Goal: Task Accomplishment & Management: Manage account settings

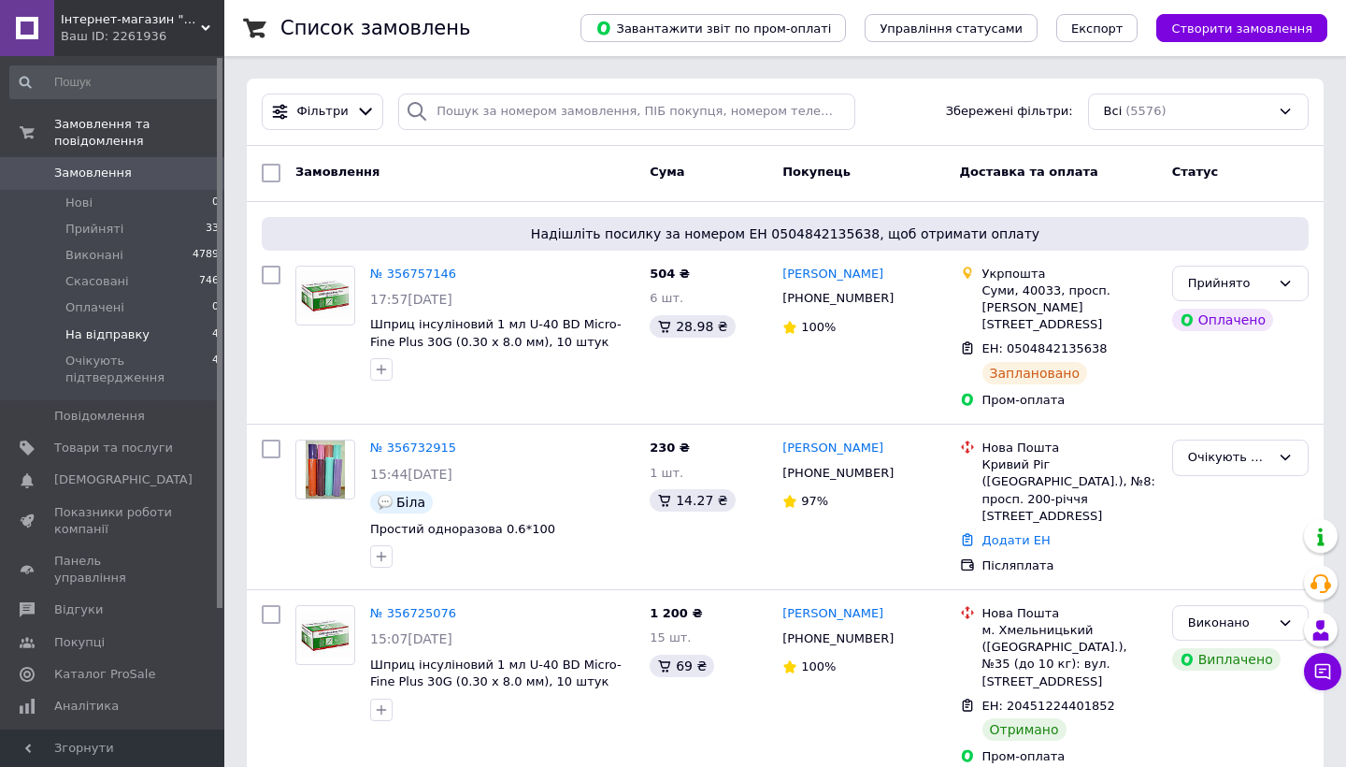
click at [192, 336] on li "На відправку 4" at bounding box center [115, 335] width 230 height 26
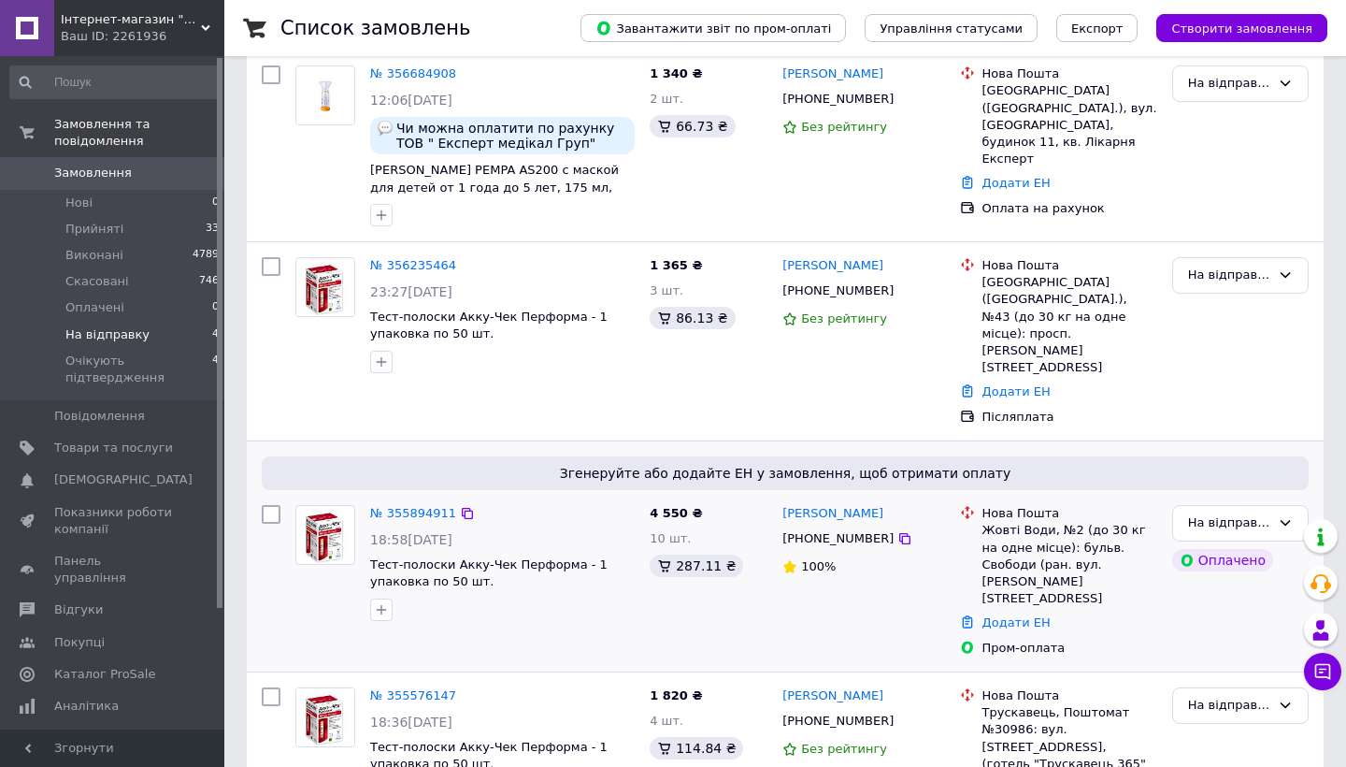
scroll to position [219, 0]
click at [1197, 93] on div "На відправку" at bounding box center [1240, 83] width 136 height 36
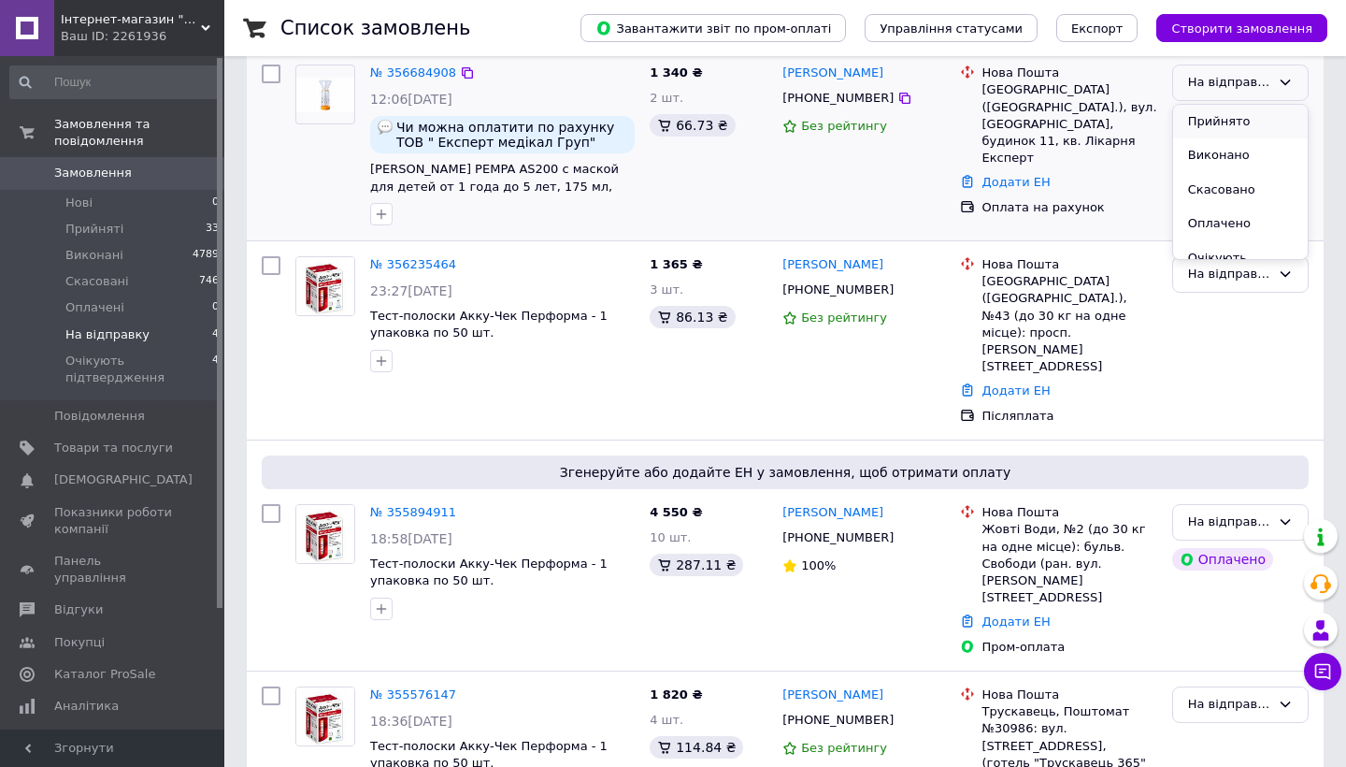
click at [1201, 122] on li "Прийнято" at bounding box center [1240, 122] width 135 height 35
click at [133, 240] on li "Прийняті 33" at bounding box center [115, 229] width 230 height 26
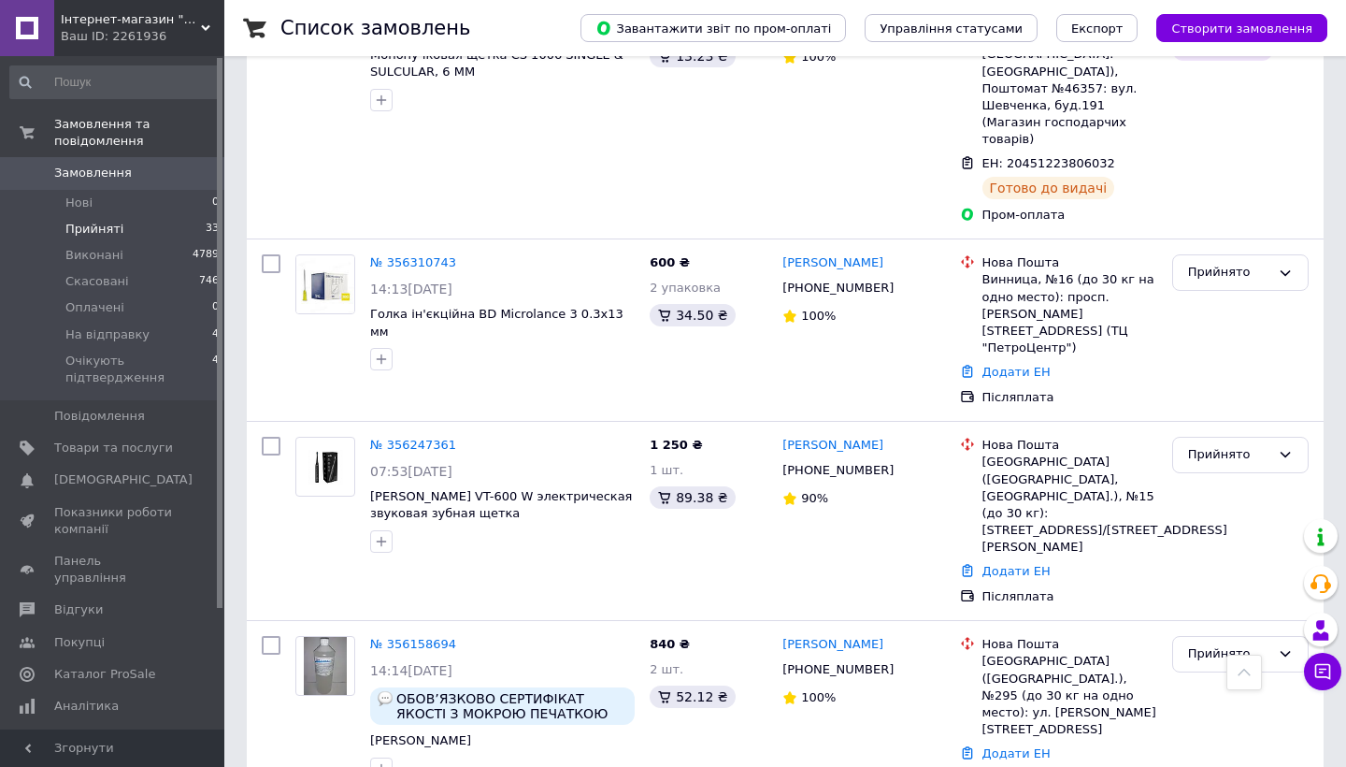
scroll to position [3113, 0]
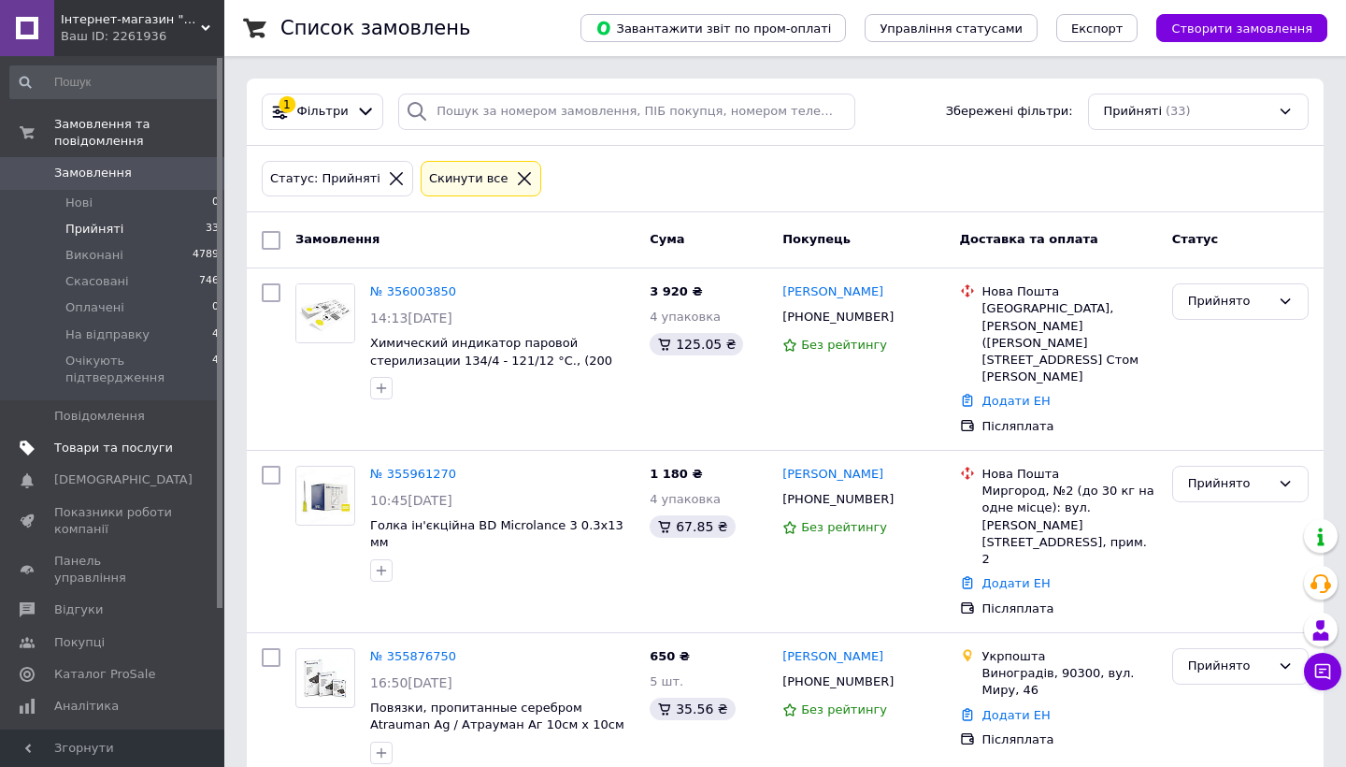
click at [94, 436] on link "Товари та послуги" at bounding box center [115, 448] width 230 height 32
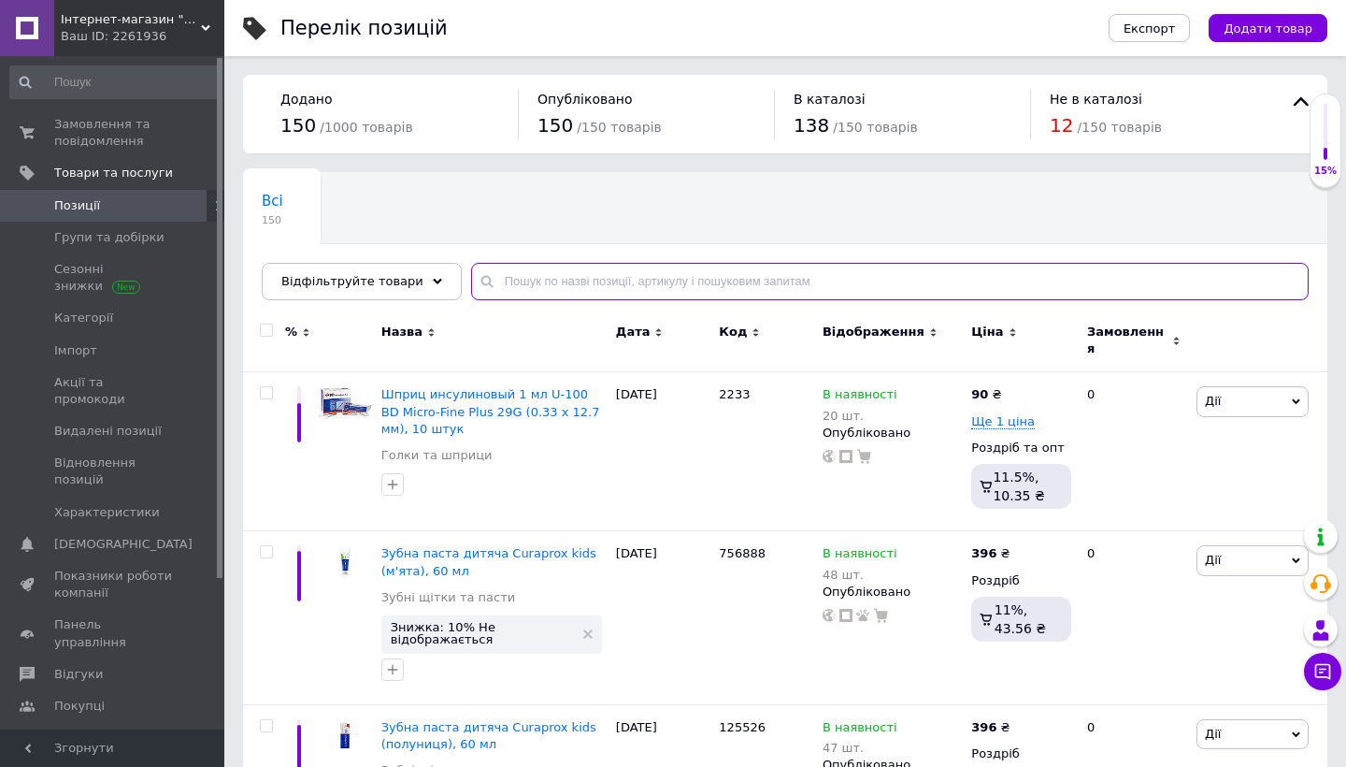
click at [598, 268] on input "text" at bounding box center [890, 281] width 838 height 37
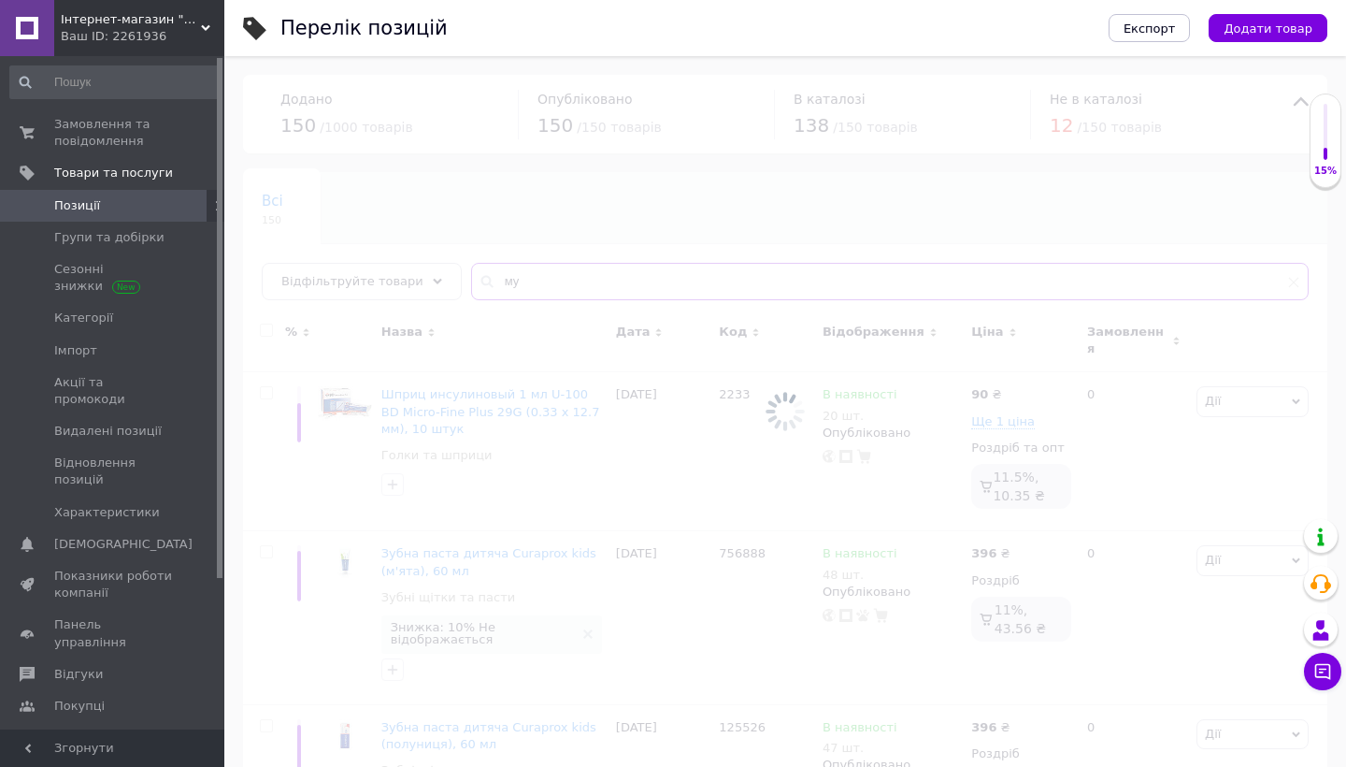
type input "м"
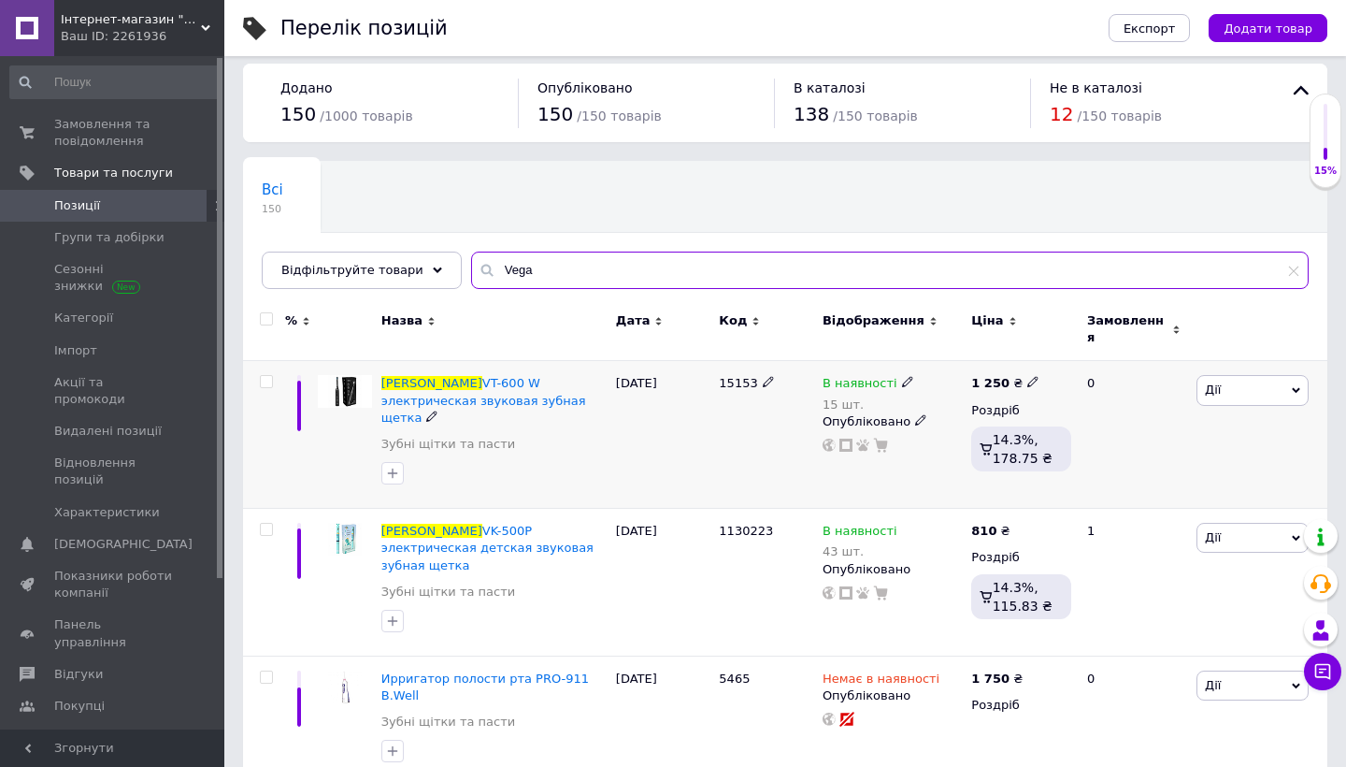
scroll to position [1, 0]
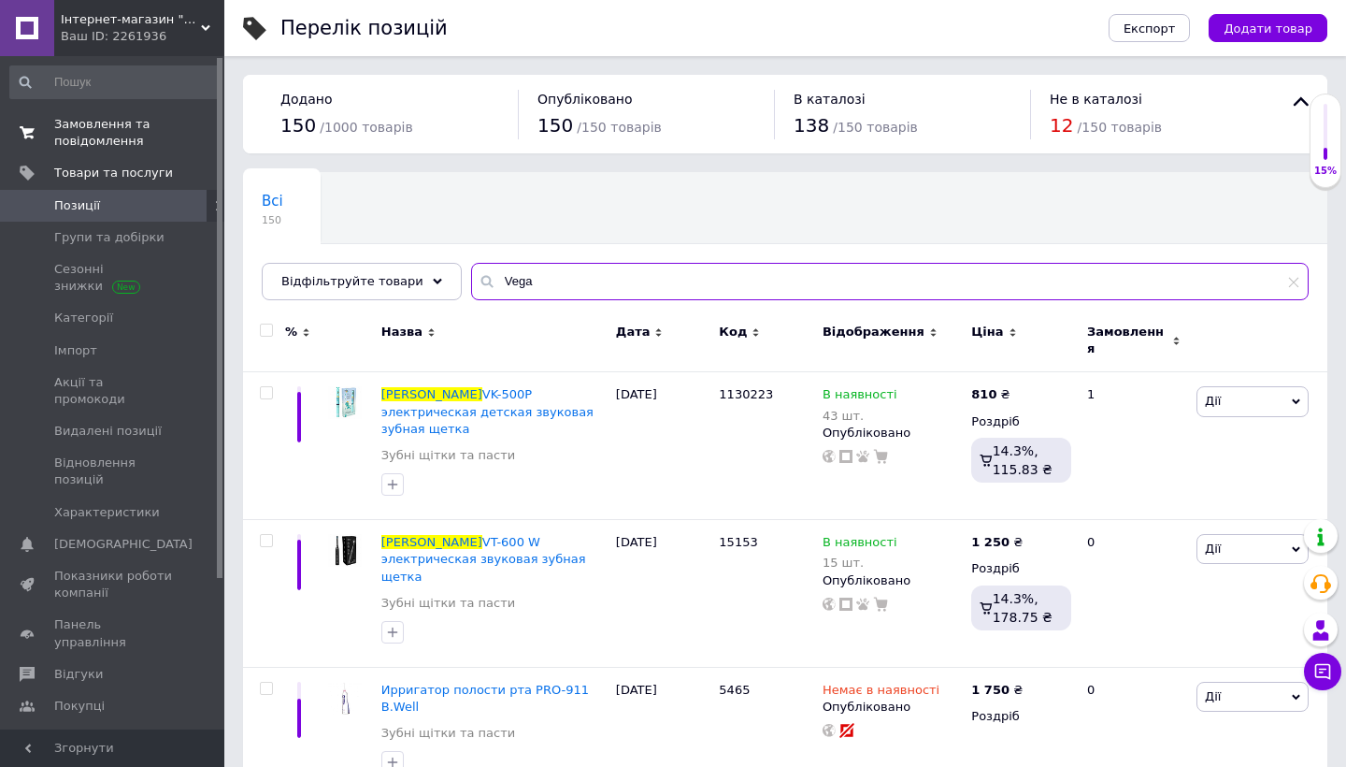
type input "Vega"
click at [121, 152] on link "Замовлення та повідомлення 0 0" at bounding box center [115, 132] width 230 height 49
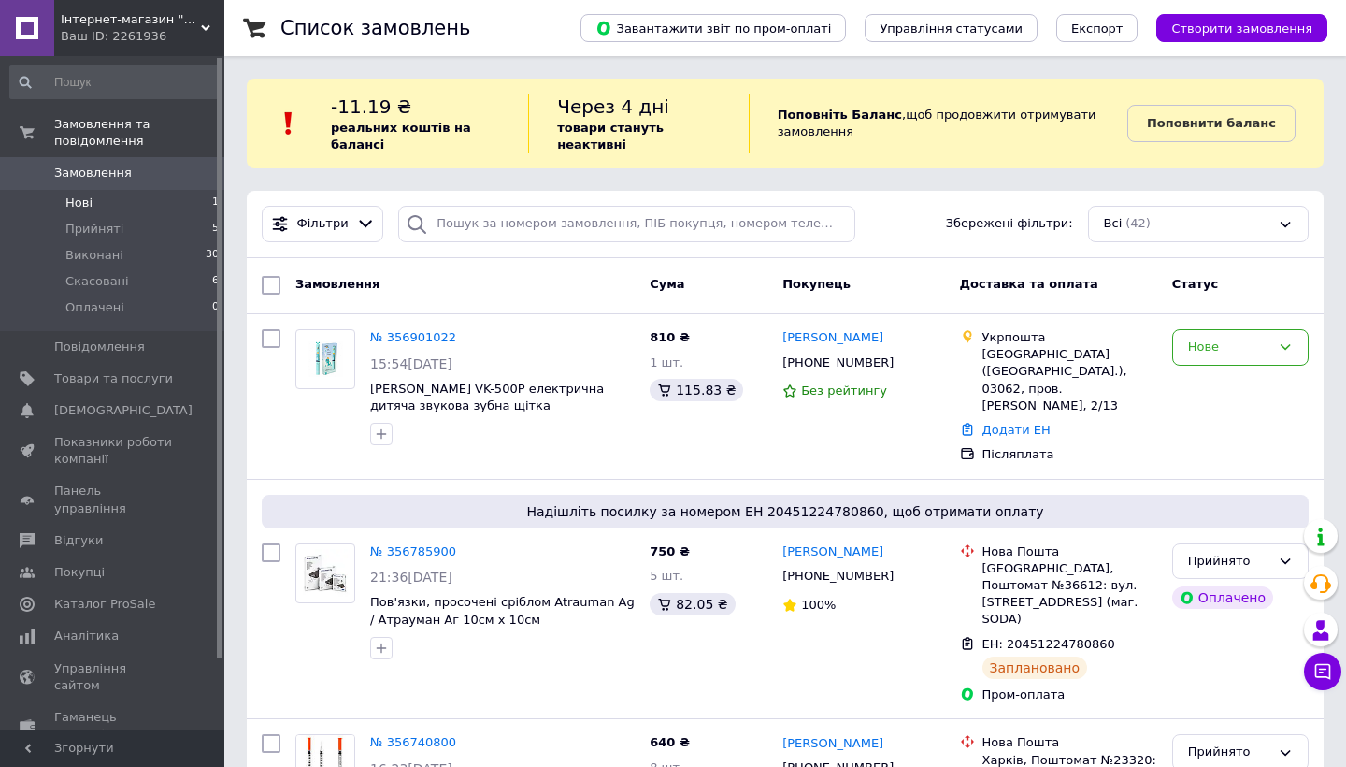
click at [158, 214] on li "Нові 1" at bounding box center [115, 203] width 230 height 26
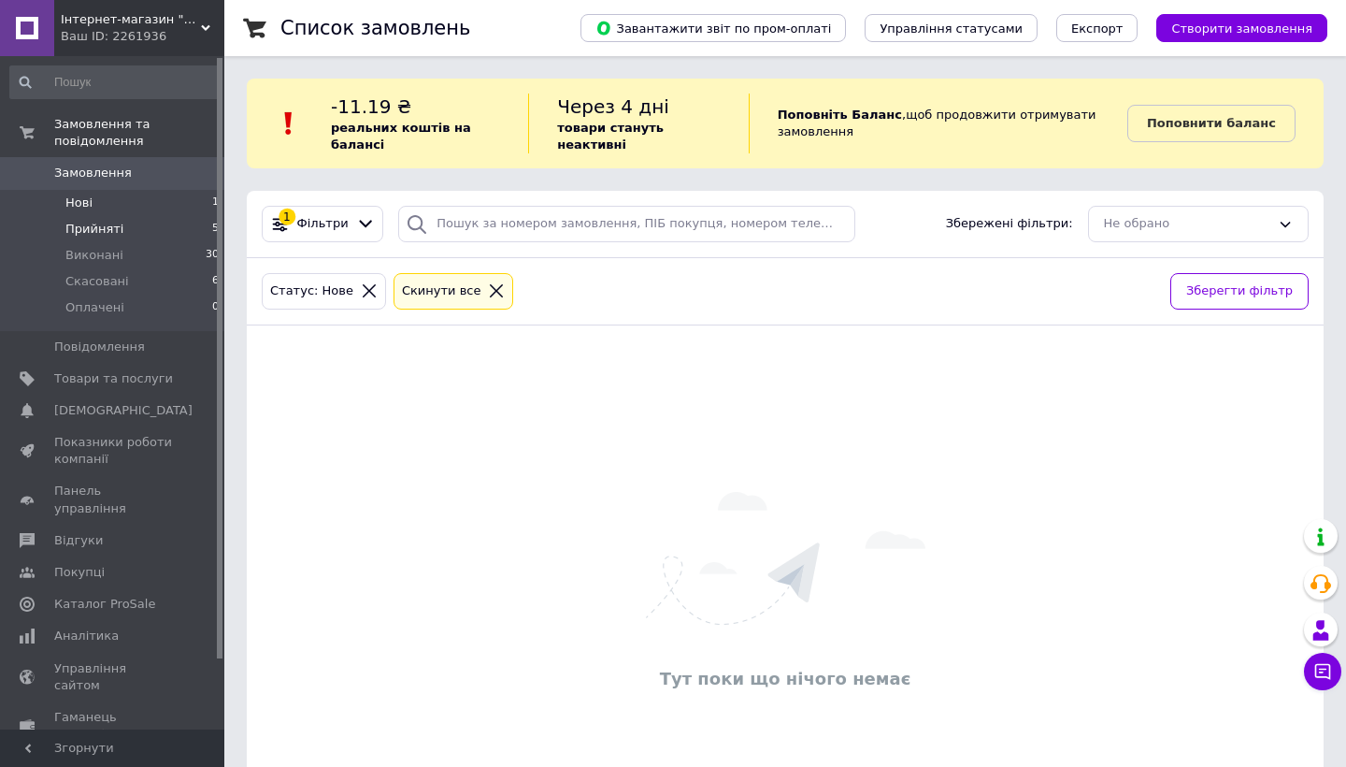
click at [158, 235] on li "Прийняті 5" at bounding box center [115, 229] width 230 height 26
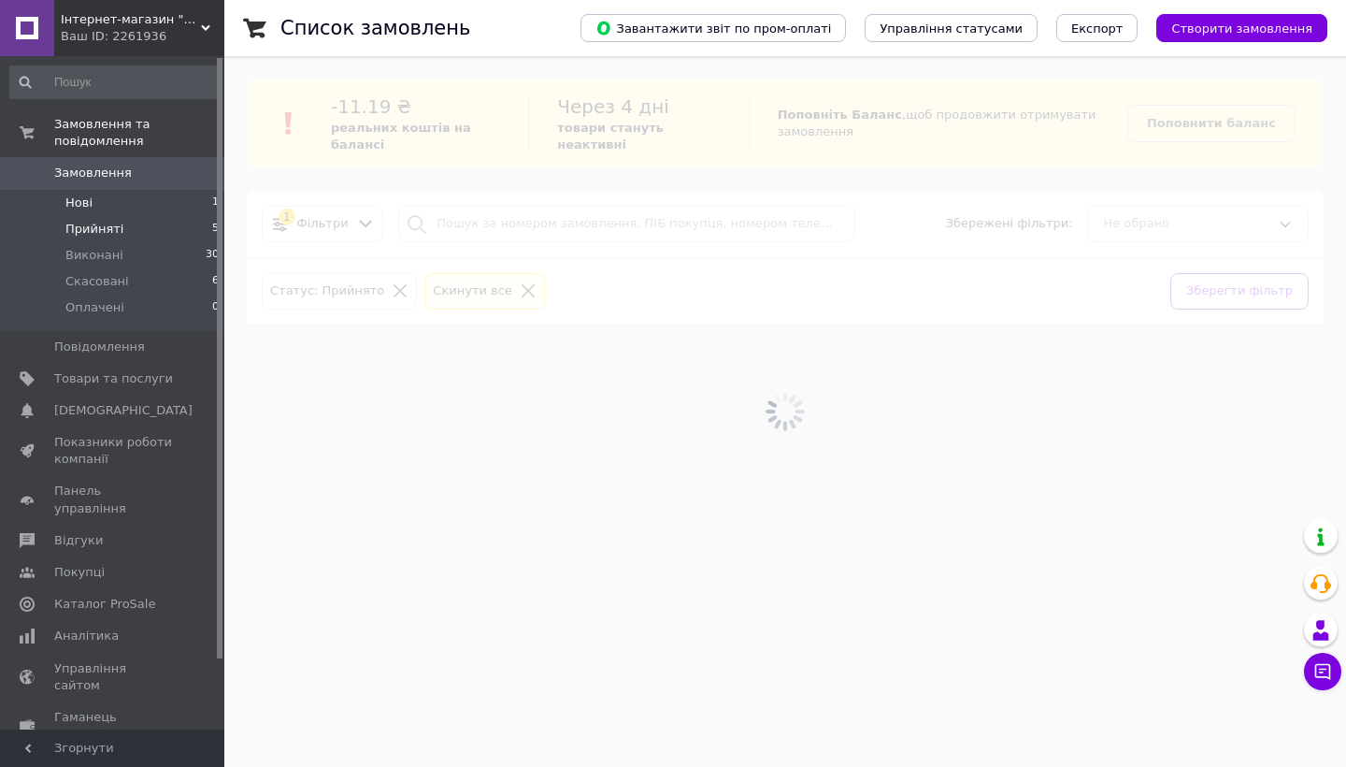
click at [143, 208] on li "Нові 1" at bounding box center [115, 203] width 230 height 26
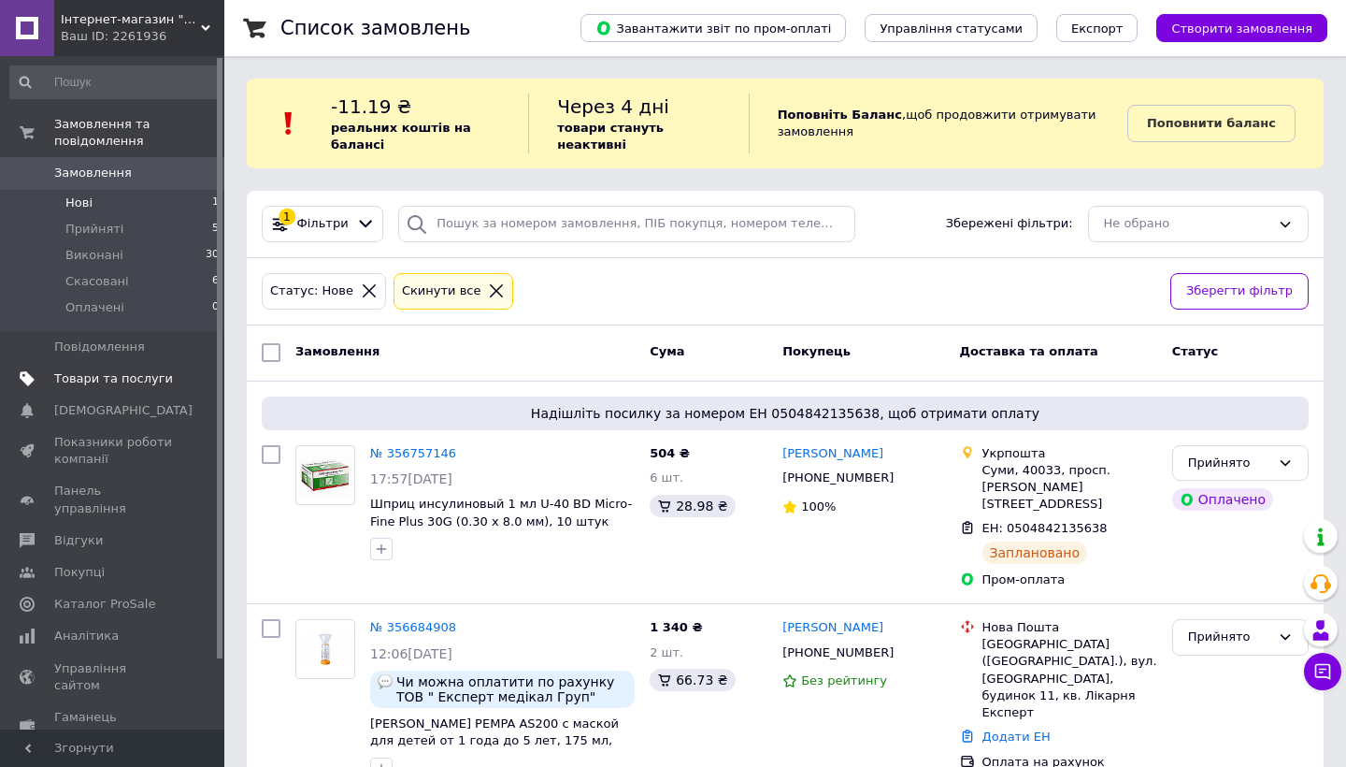
click at [119, 382] on span "Товари та послуги" at bounding box center [113, 378] width 119 height 17
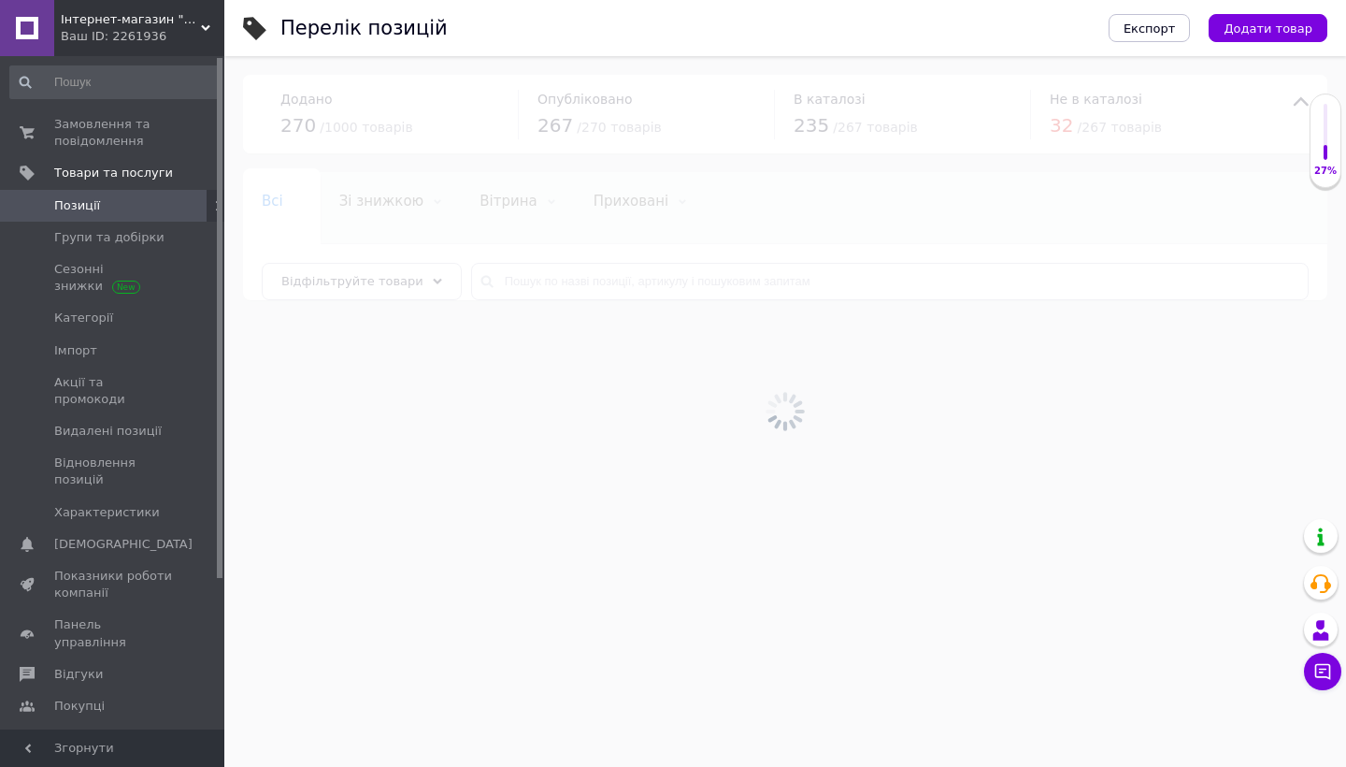
click at [610, 281] on div at bounding box center [785, 411] width 1122 height 710
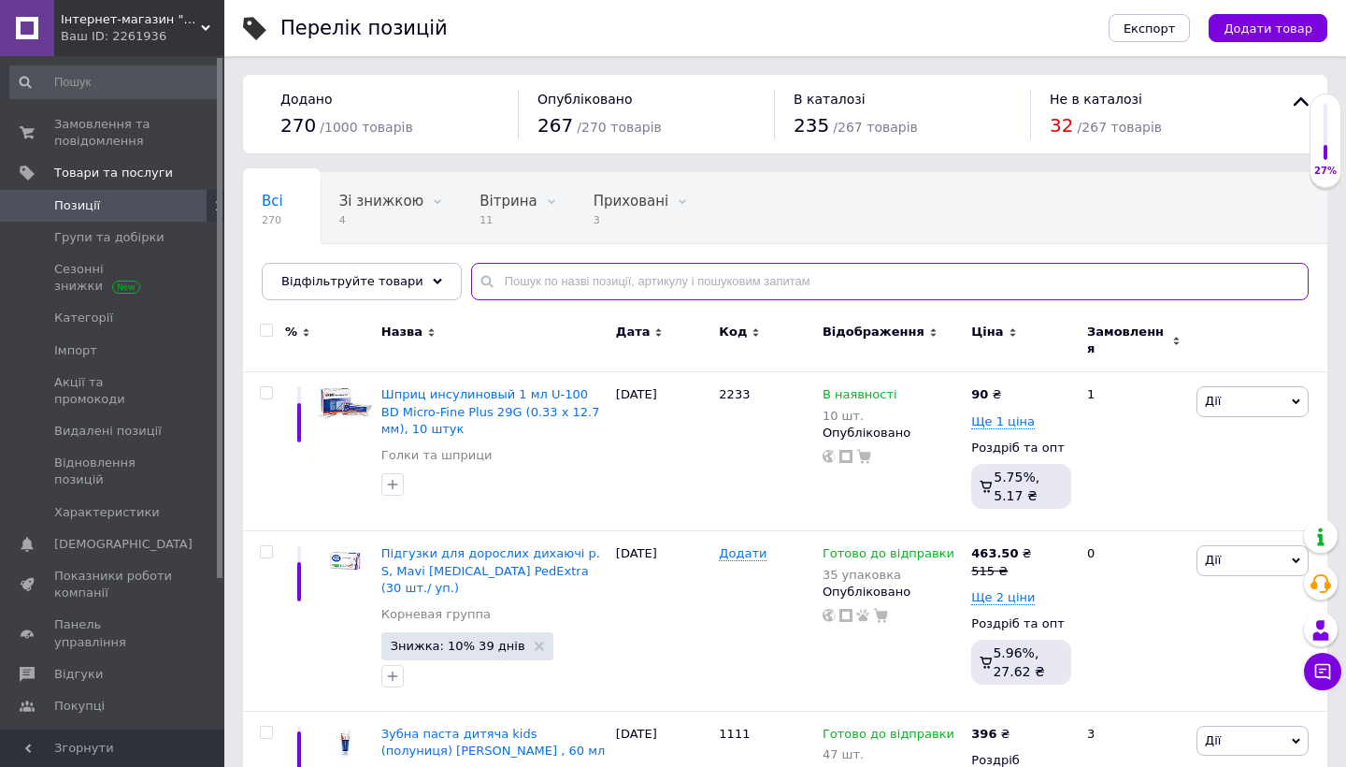
click at [607, 282] on input "text" at bounding box center [890, 281] width 838 height 37
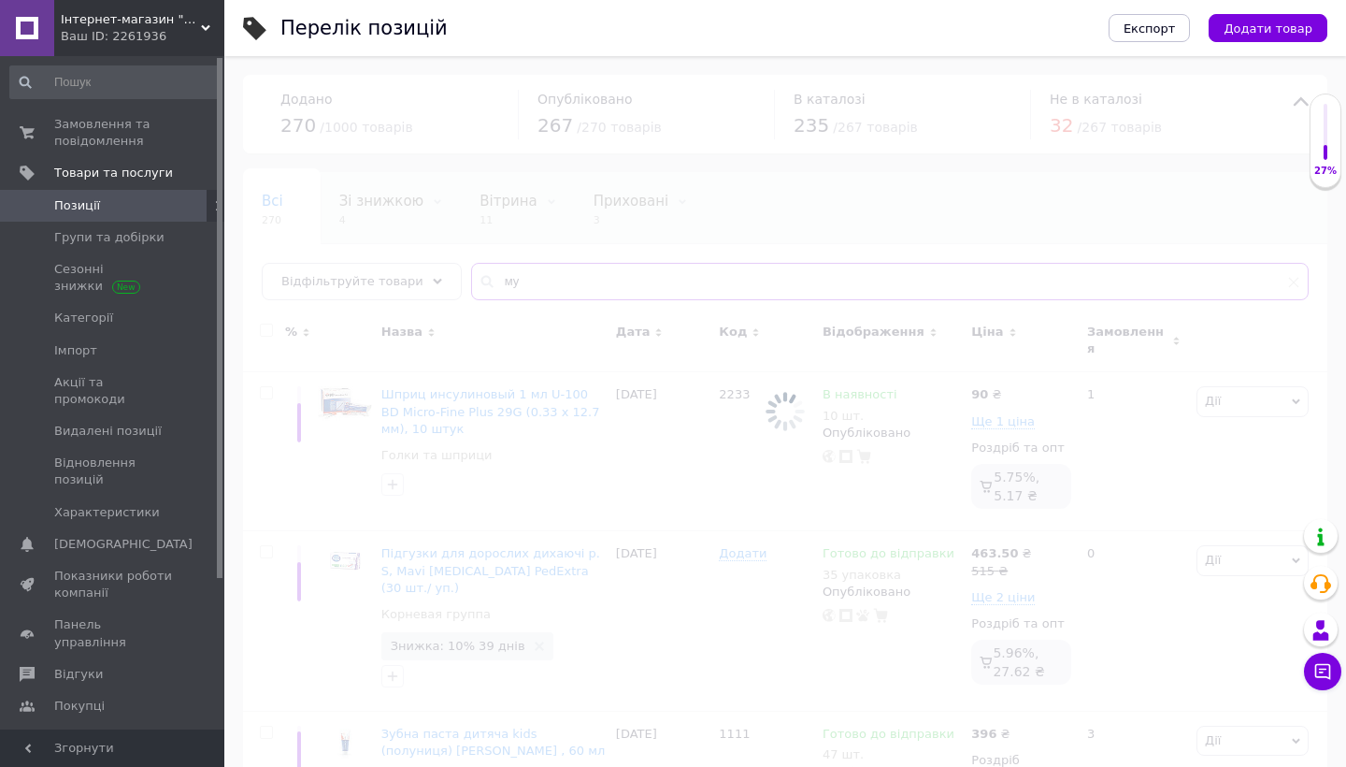
type input "м"
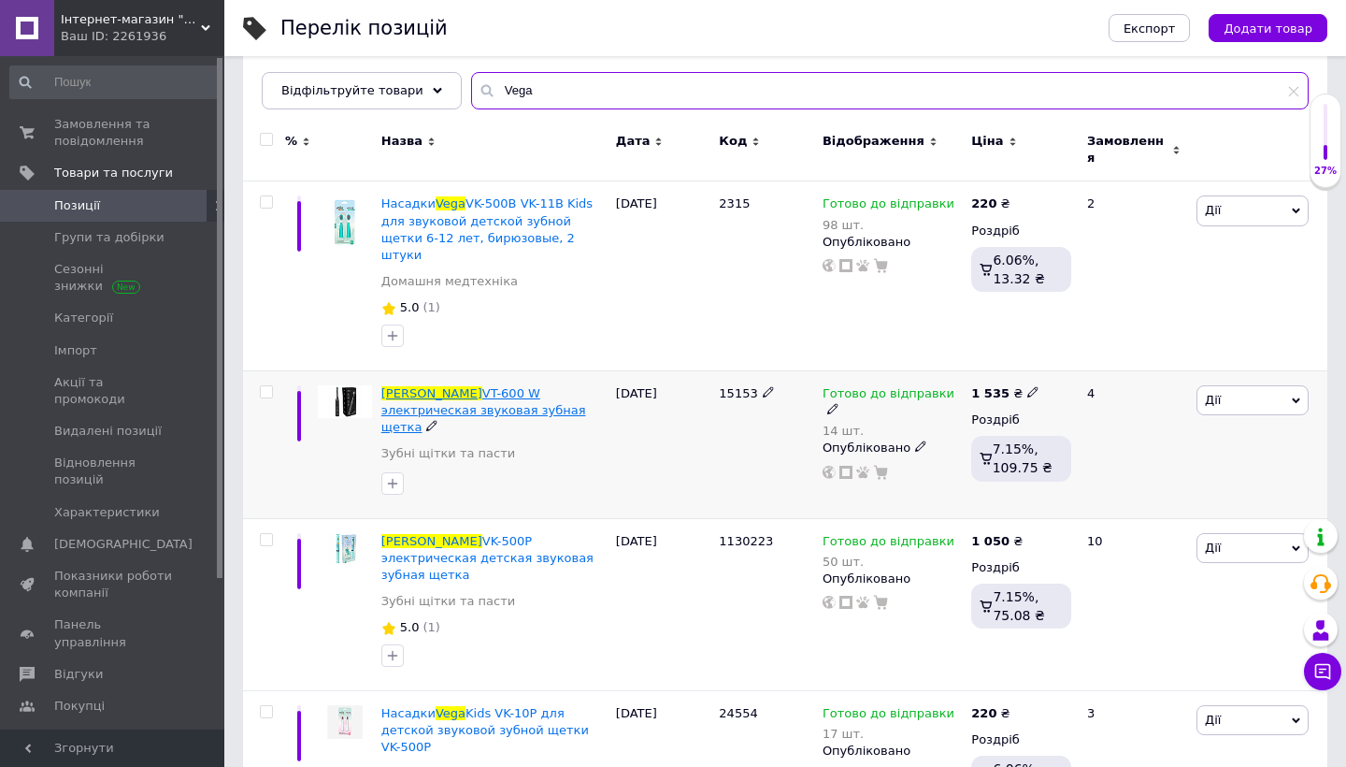
scroll to position [193, 0]
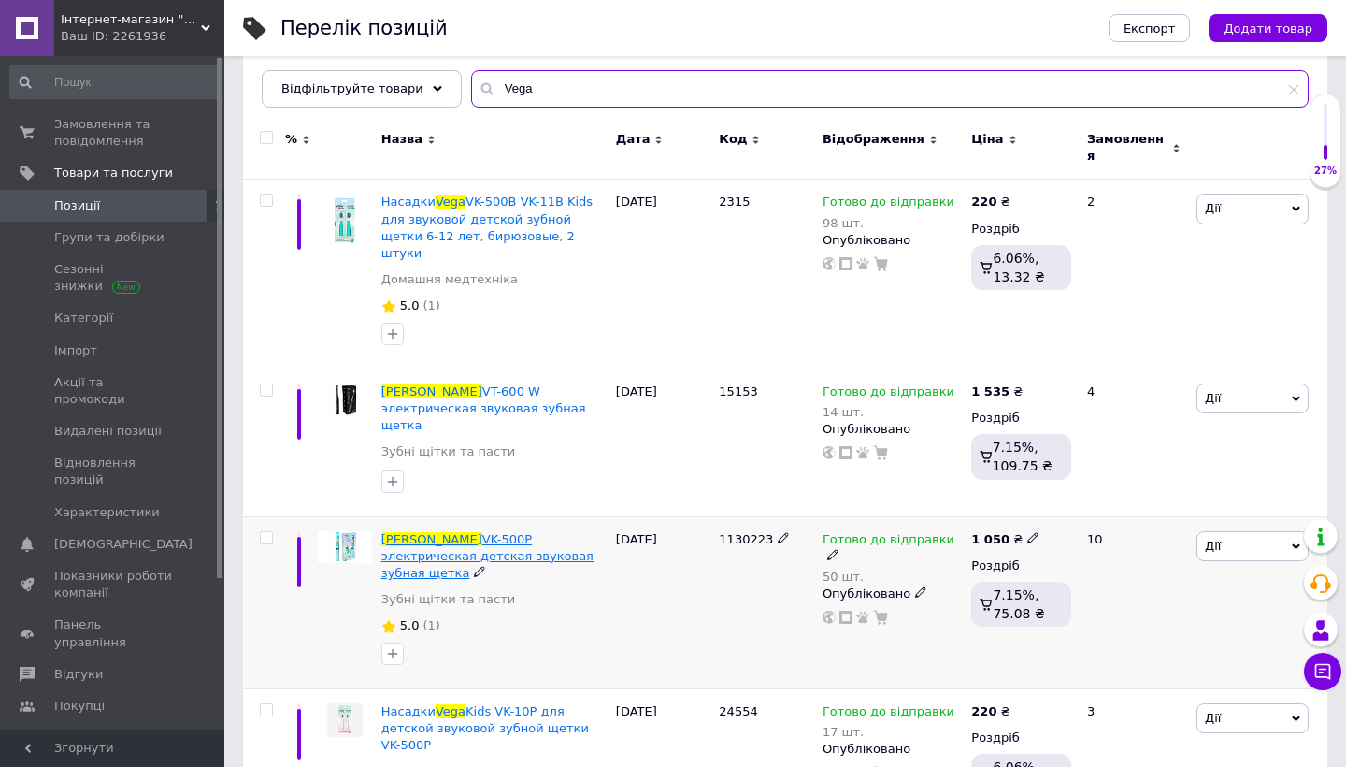
type input "Vega"
click at [553, 532] on span "VK-500P электрическая детская звуковая зубная щетка" at bounding box center [487, 556] width 212 height 48
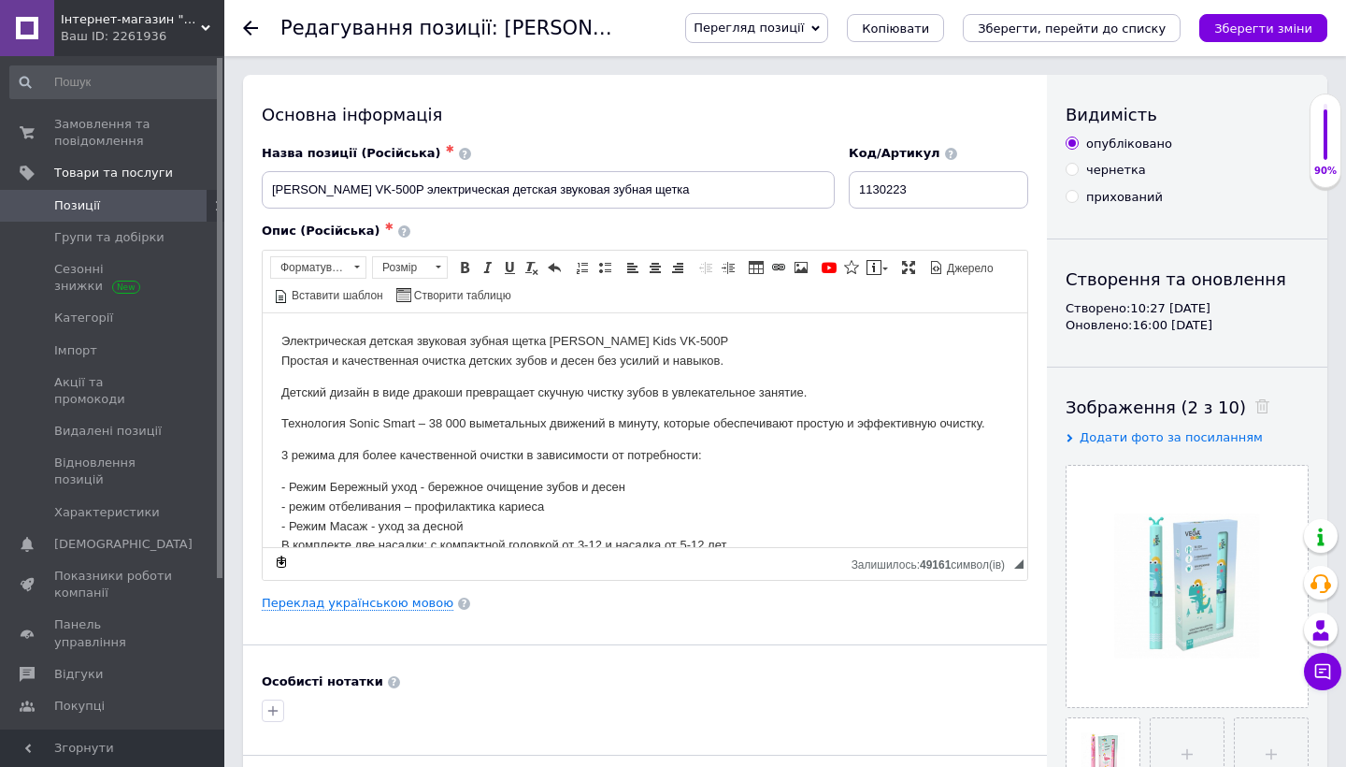
click at [243, 18] on div at bounding box center [261, 28] width 37 height 56
click at [251, 29] on use at bounding box center [250, 28] width 15 height 15
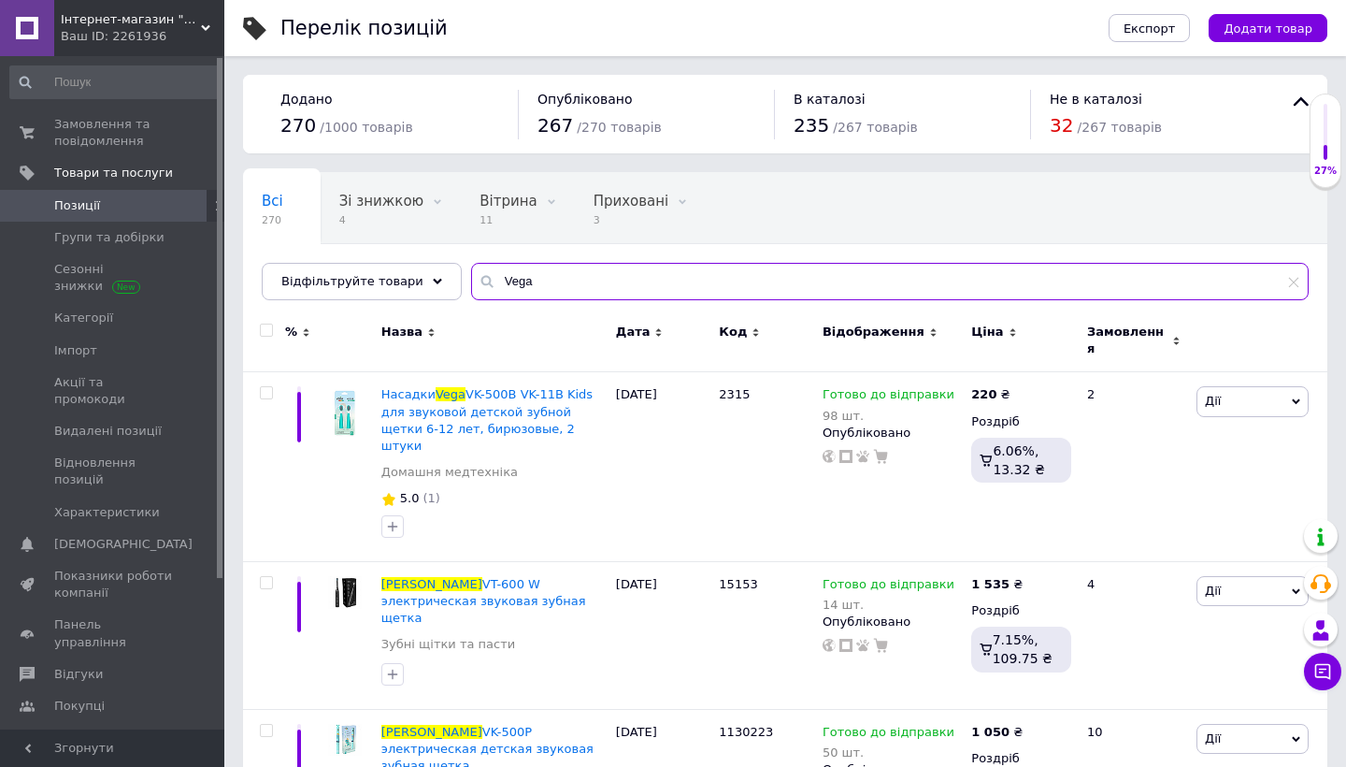
click at [553, 283] on input "Vega" at bounding box center [890, 281] width 838 height 37
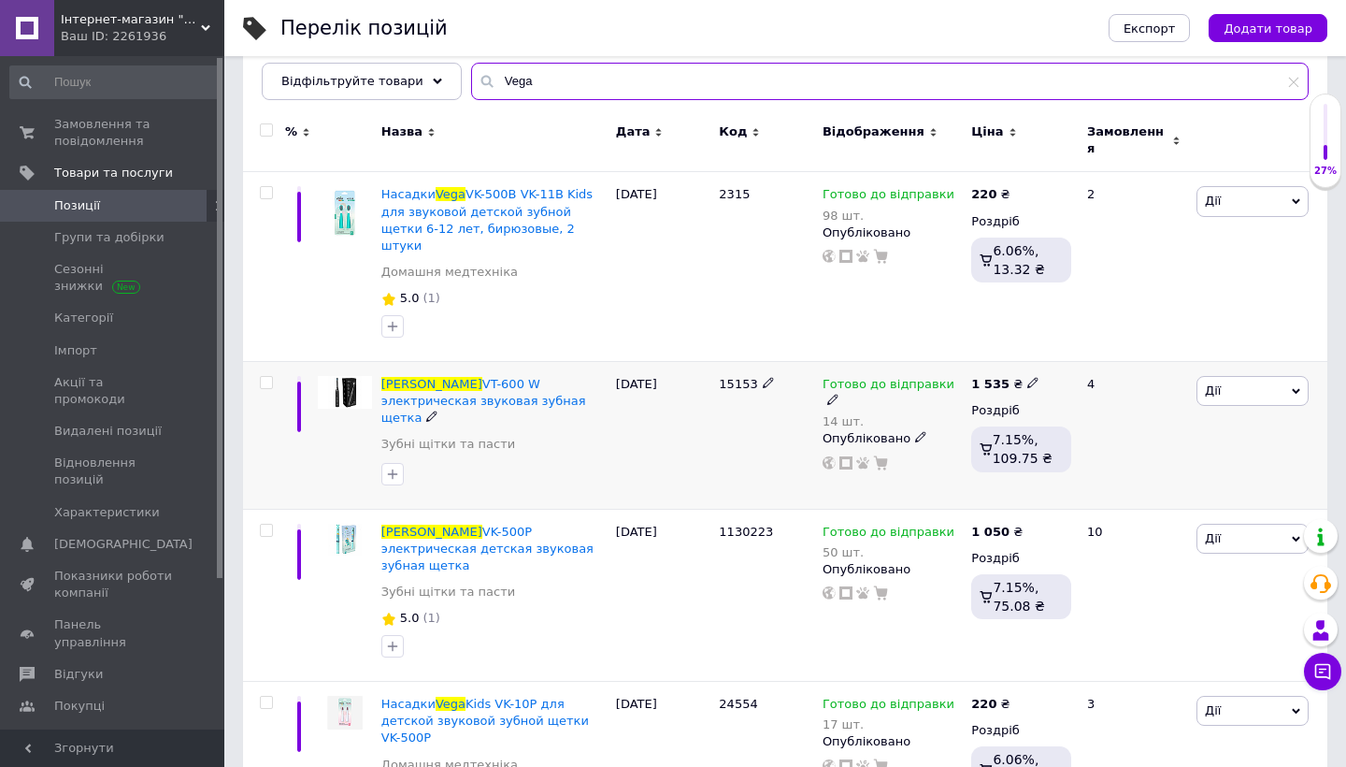
scroll to position [208, 0]
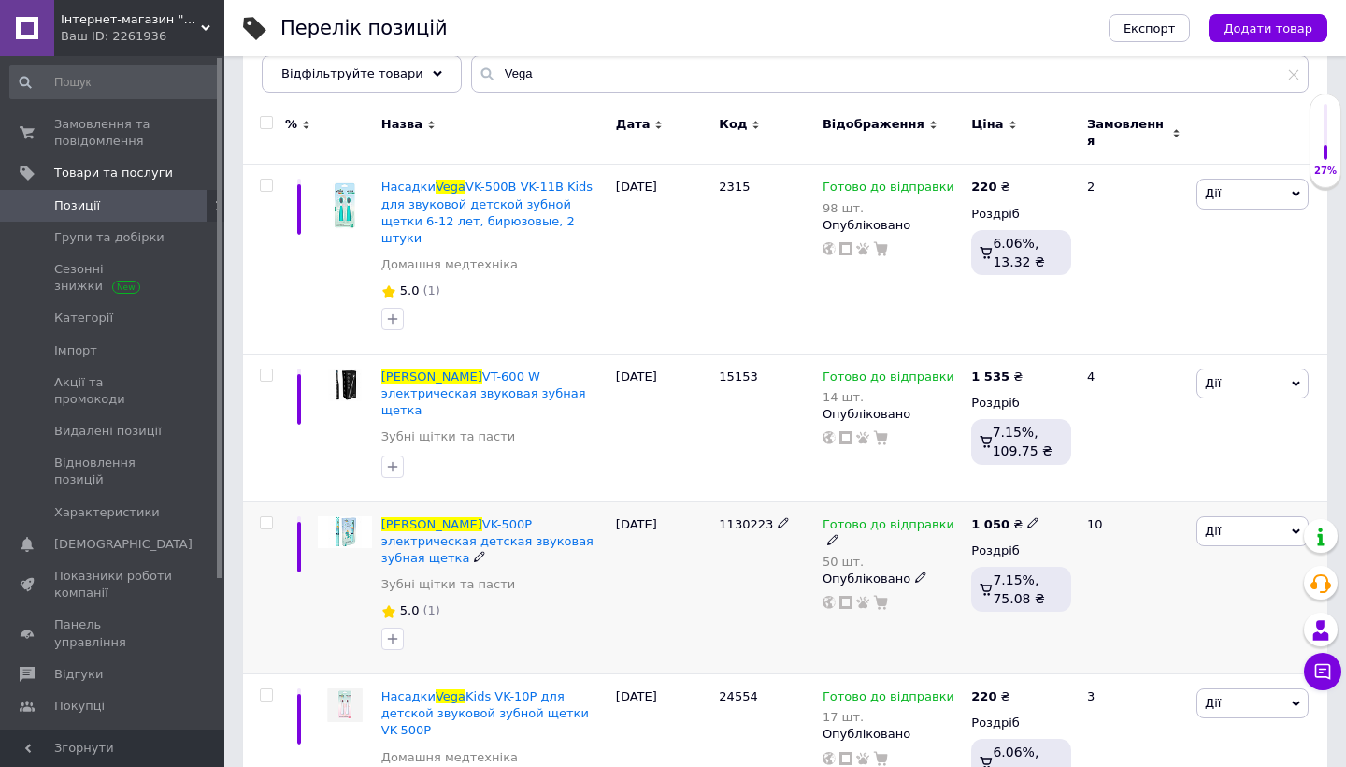
click at [839, 534] on icon at bounding box center [832, 539] width 11 height 11
click at [997, 578] on li "Немає в наявності" at bounding box center [1066, 591] width 178 height 26
click at [1005, 563] on input "50" at bounding box center [1047, 581] width 142 height 37
type input "0"
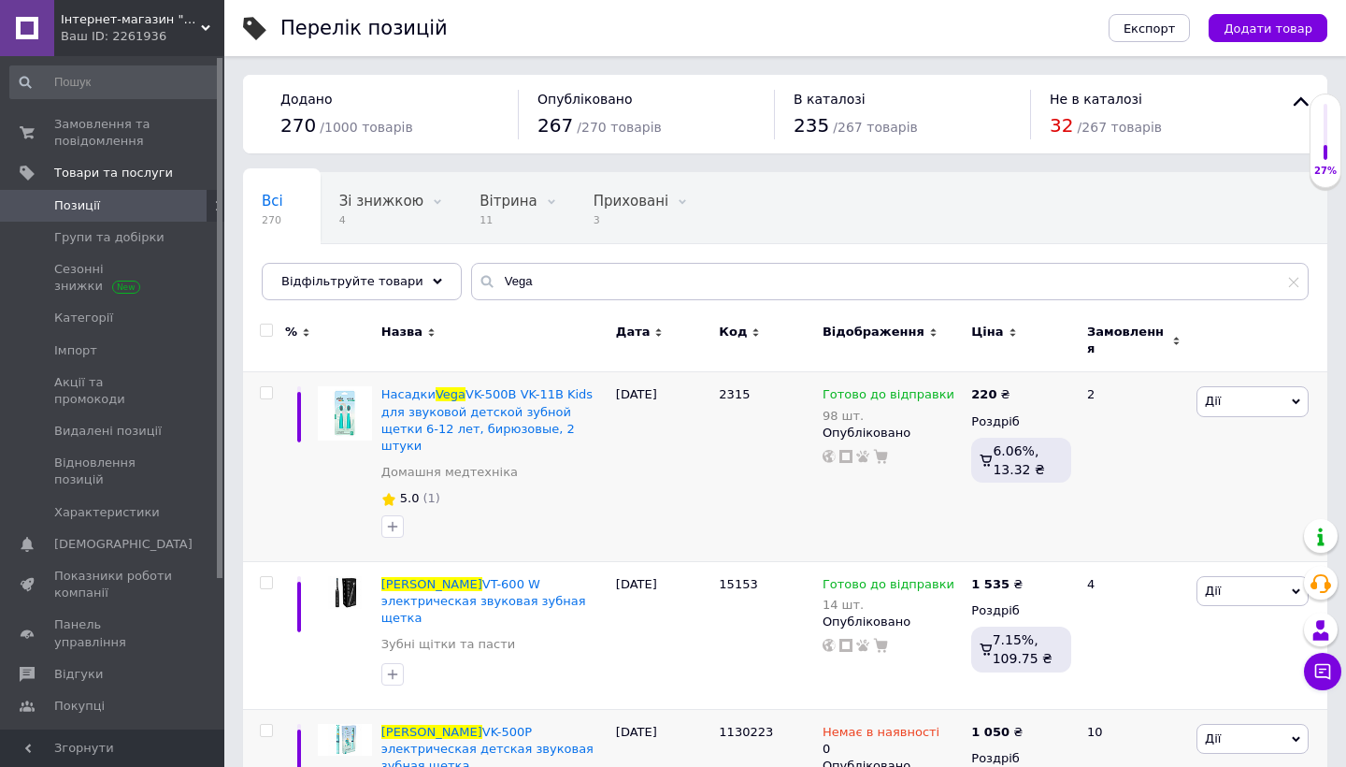
scroll to position [0, 0]
click at [74, 136] on span "Замовлення та повідомлення" at bounding box center [113, 133] width 119 height 34
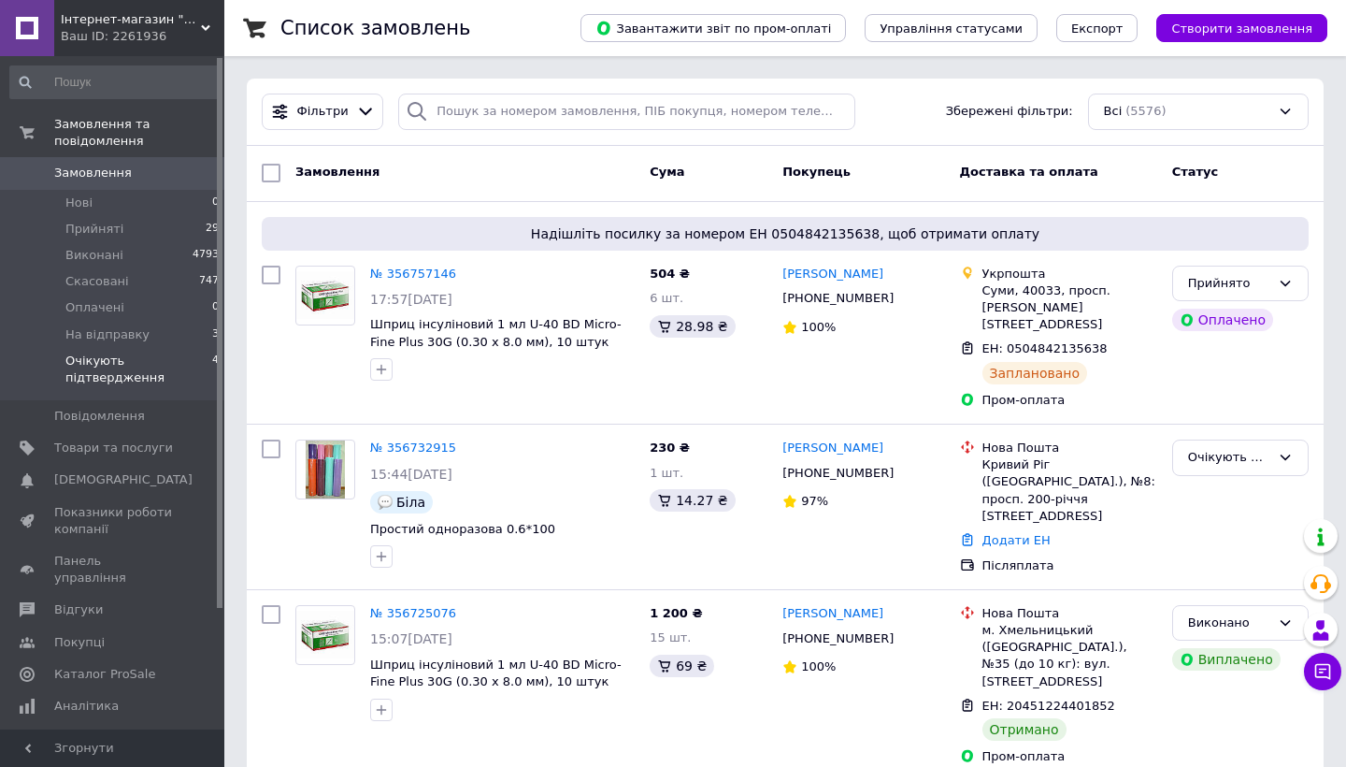
click at [95, 353] on span "Очікують підтвердження" at bounding box center [138, 369] width 147 height 34
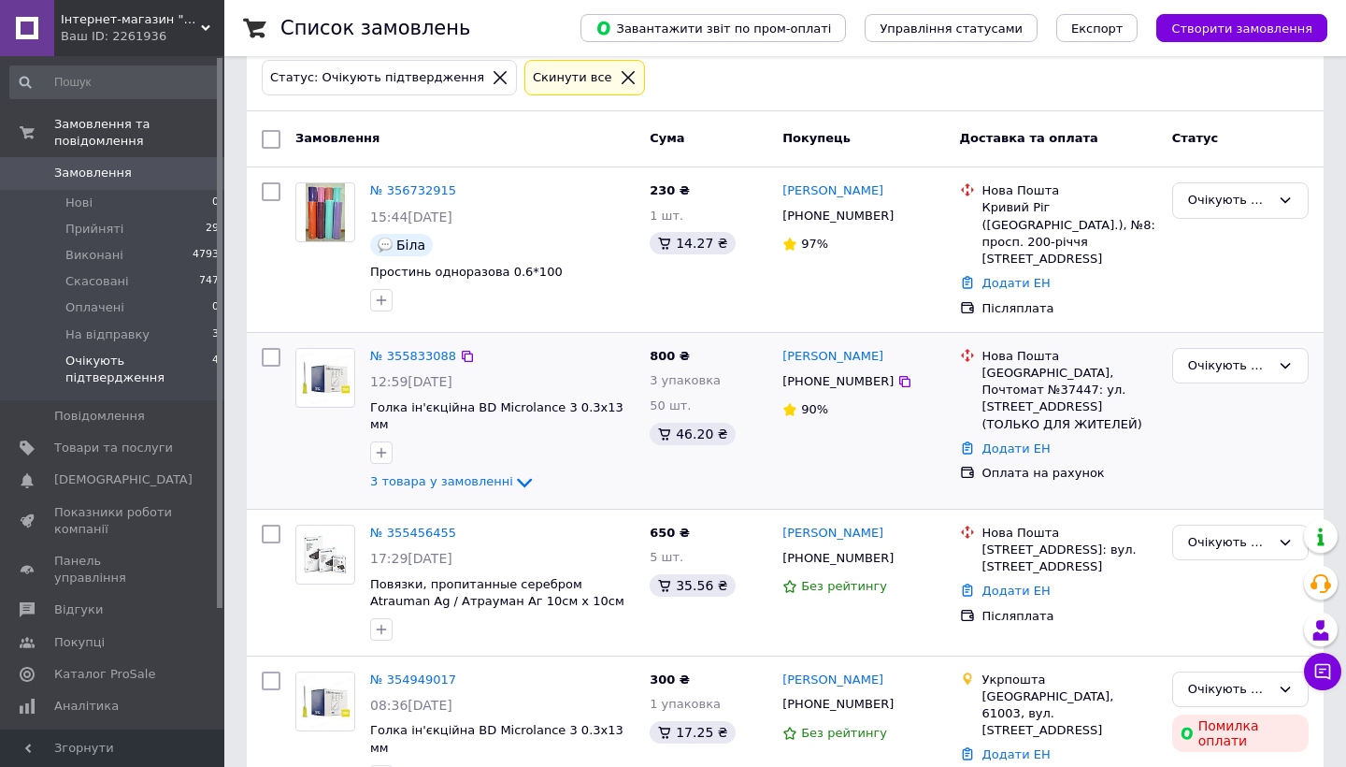
scroll to position [91, 0]
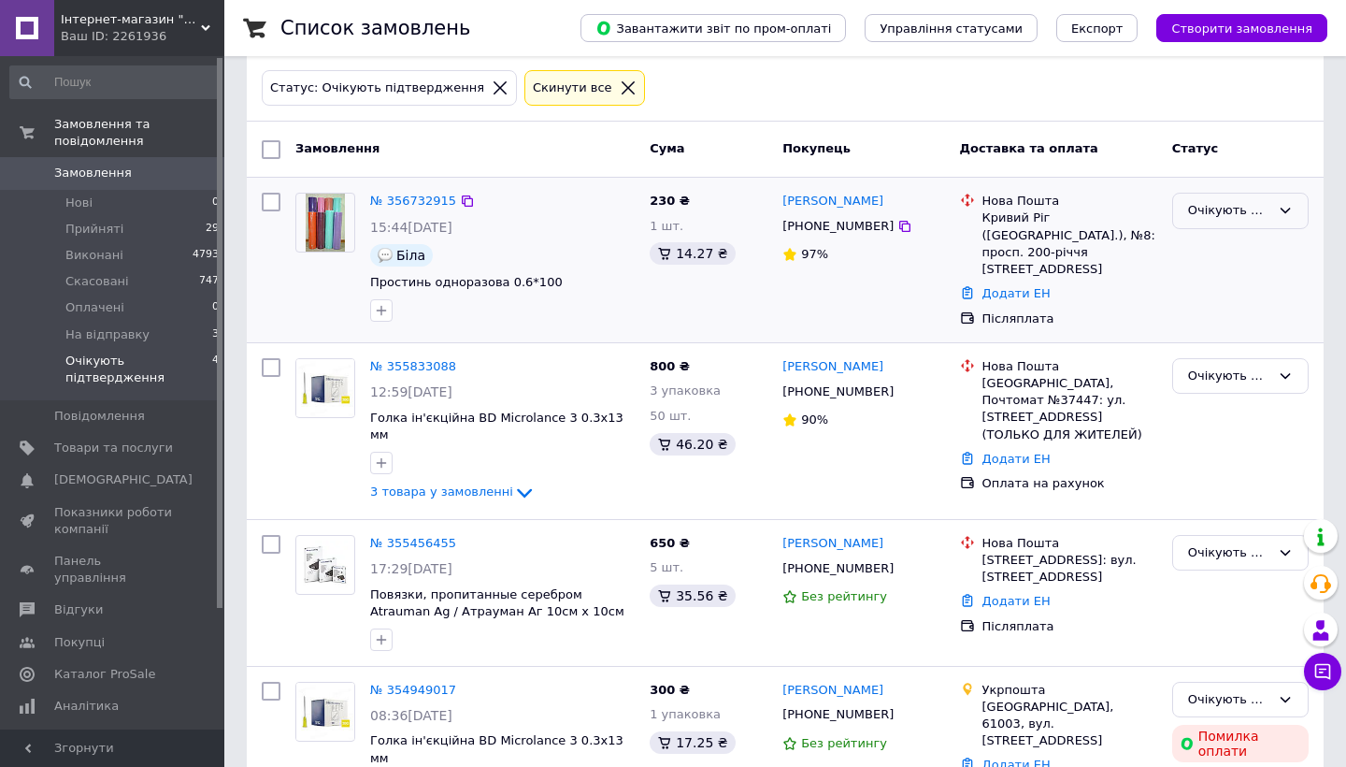
click at [1194, 206] on div "Очікують підтвердження" at bounding box center [1229, 211] width 82 height 20
click at [1193, 247] on li "Прийнято" at bounding box center [1240, 250] width 135 height 35
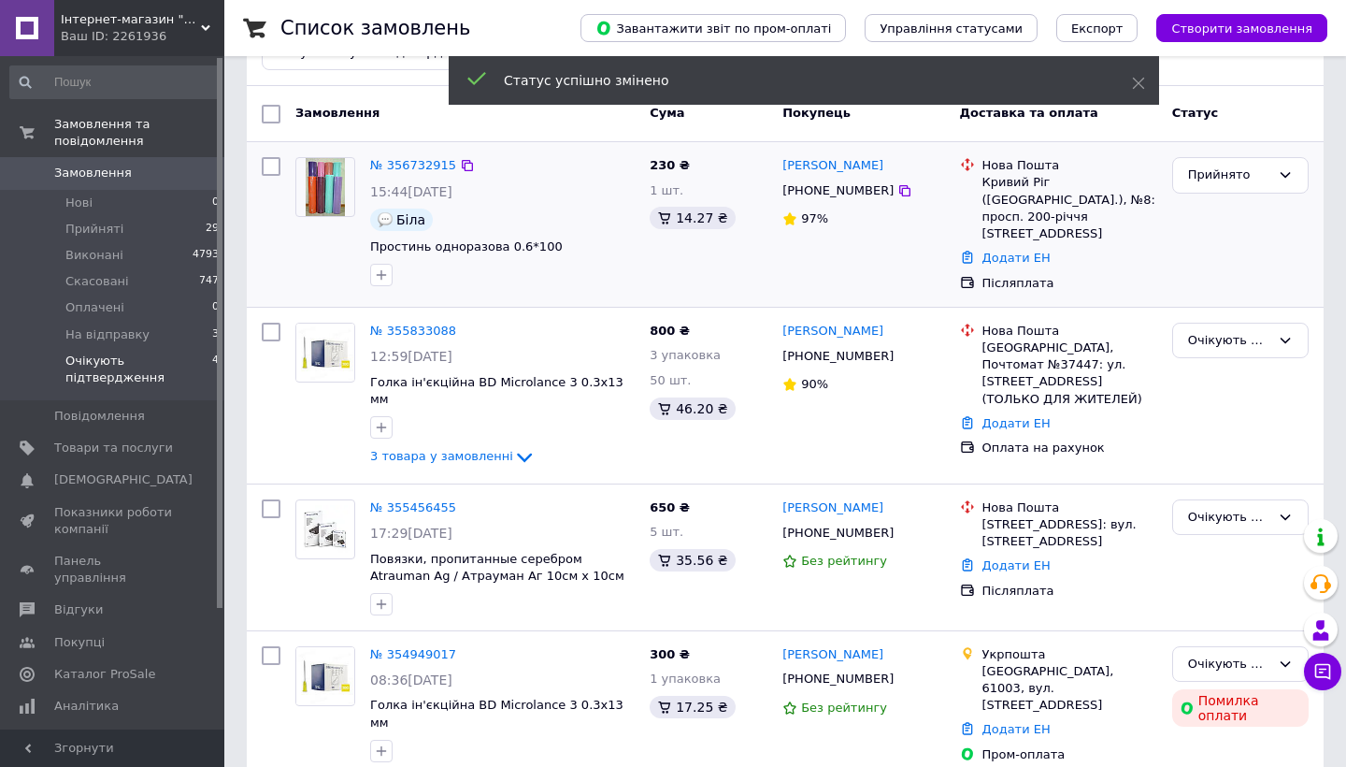
scroll to position [125, 0]
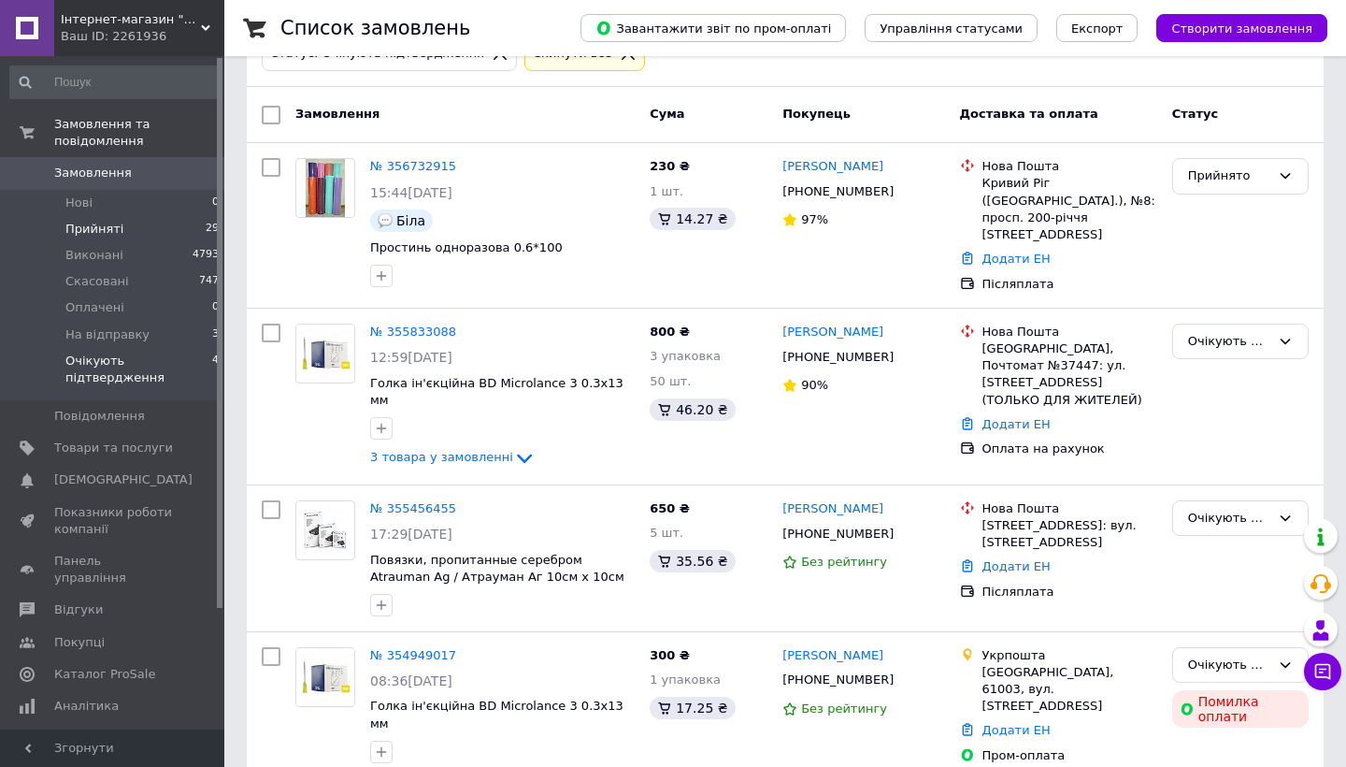
click at [136, 219] on li "Прийняті 29" at bounding box center [115, 229] width 230 height 26
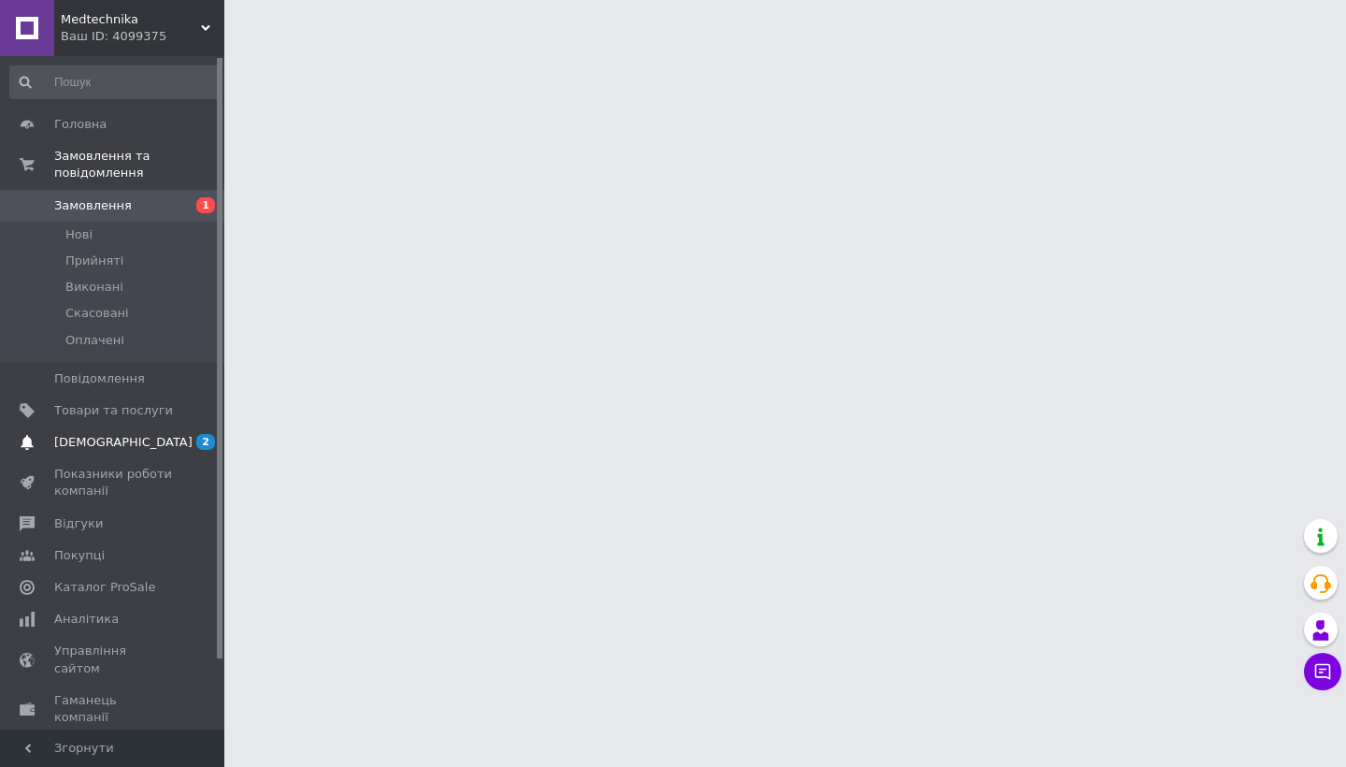
click at [160, 448] on span "[DEMOGRAPHIC_DATA]" at bounding box center [113, 442] width 119 height 17
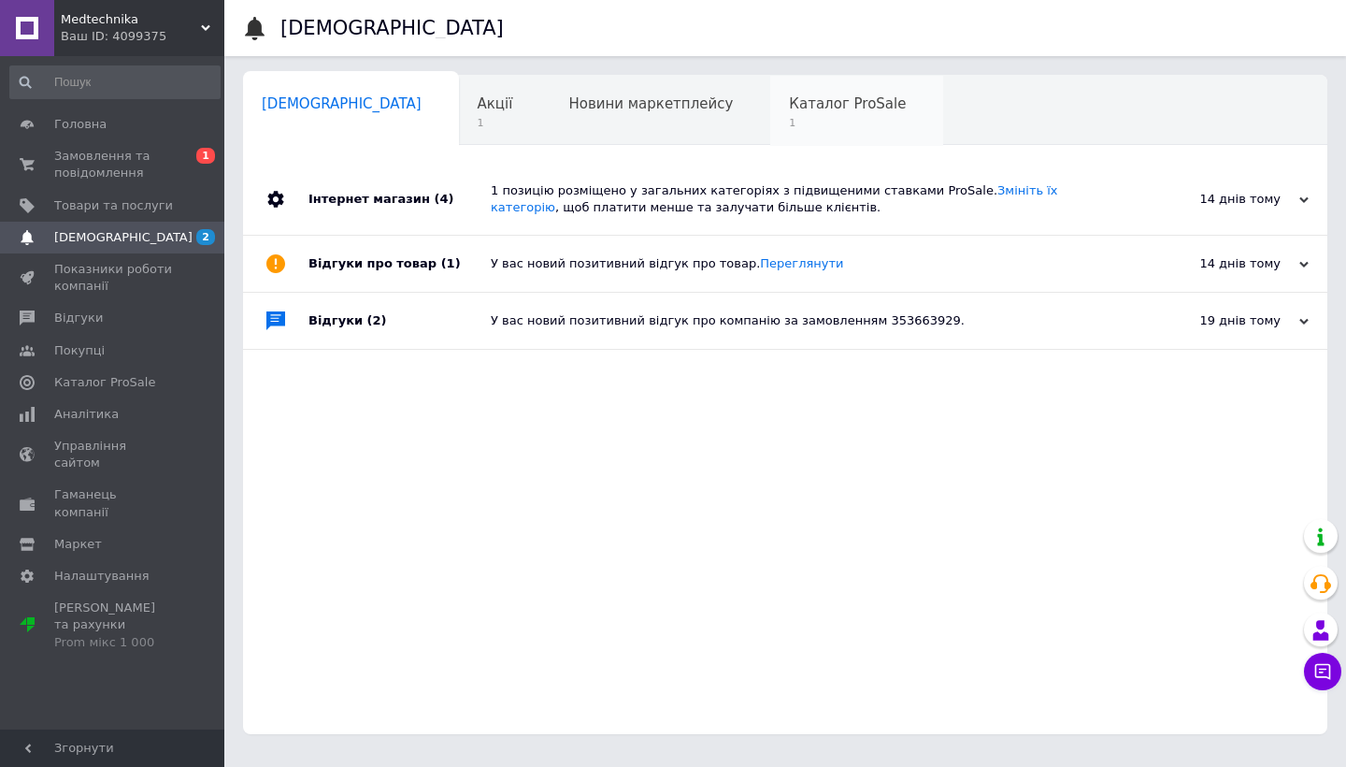
click at [770, 89] on div "Каталог ProSale 1" at bounding box center [856, 111] width 173 height 71
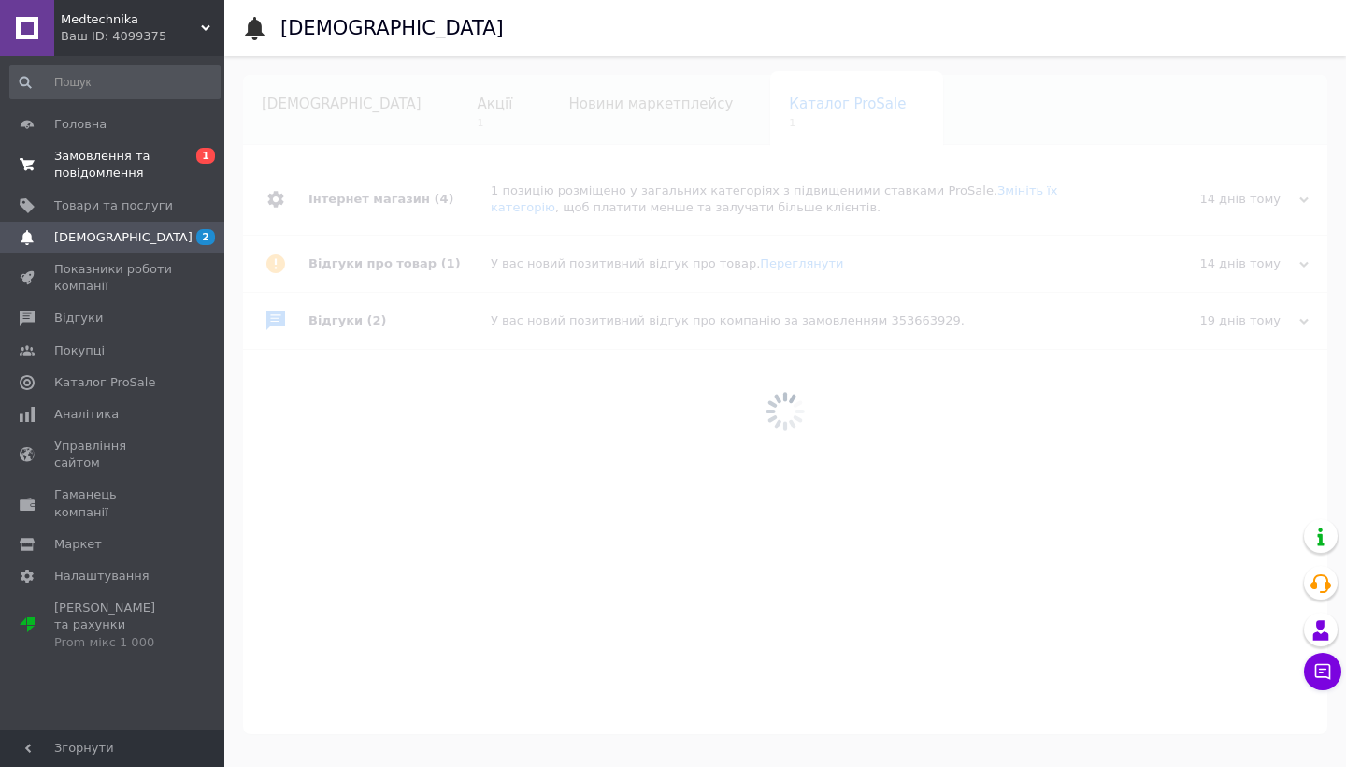
click at [154, 167] on span "Замовлення та повідомлення" at bounding box center [113, 165] width 119 height 34
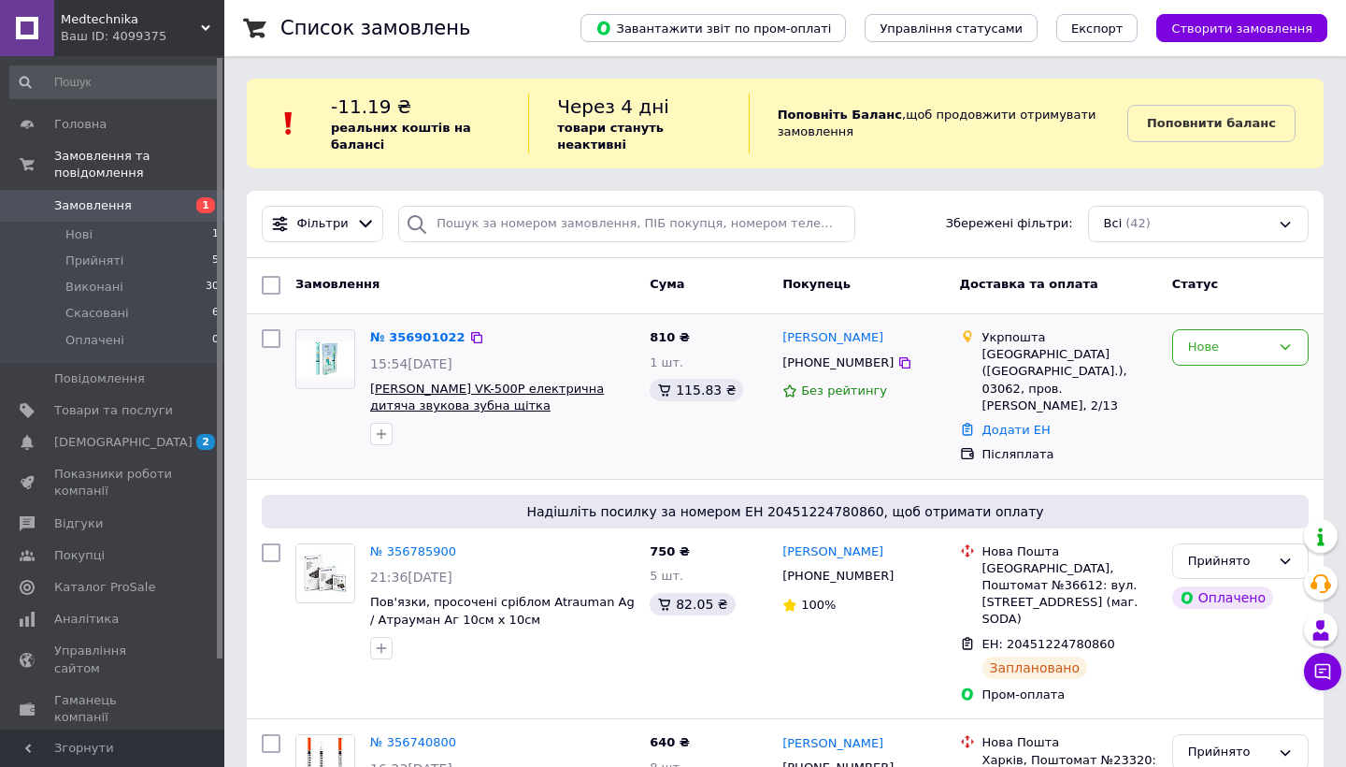
click at [467, 385] on span "[PERSON_NAME] VK-500P електрична дитяча звукова зубна щітка" at bounding box center [487, 397] width 234 height 32
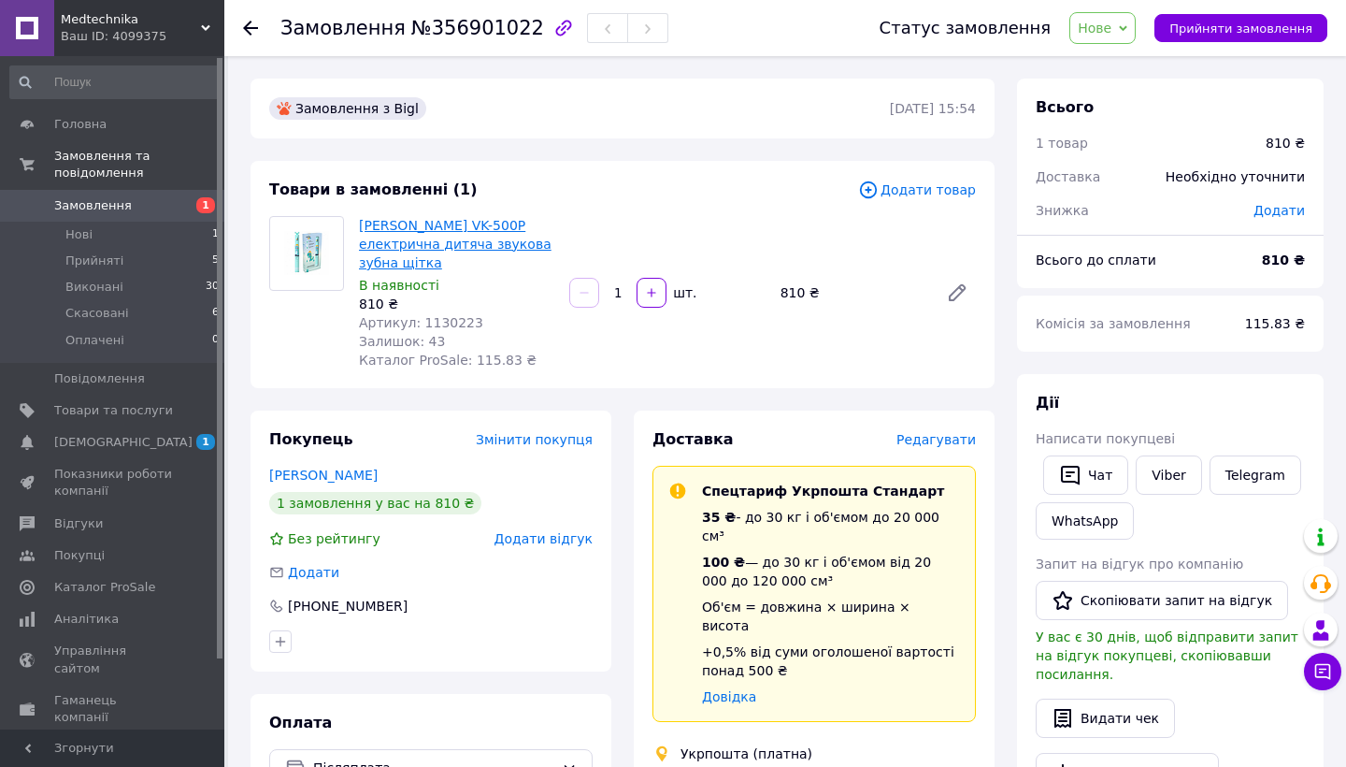
click at [503, 230] on link "[PERSON_NAME] VK-500P електрична дитяча звукова зубна щітка" at bounding box center [455, 244] width 193 height 52
click at [122, 459] on link "Показники роботи компанії" at bounding box center [115, 482] width 230 height 49
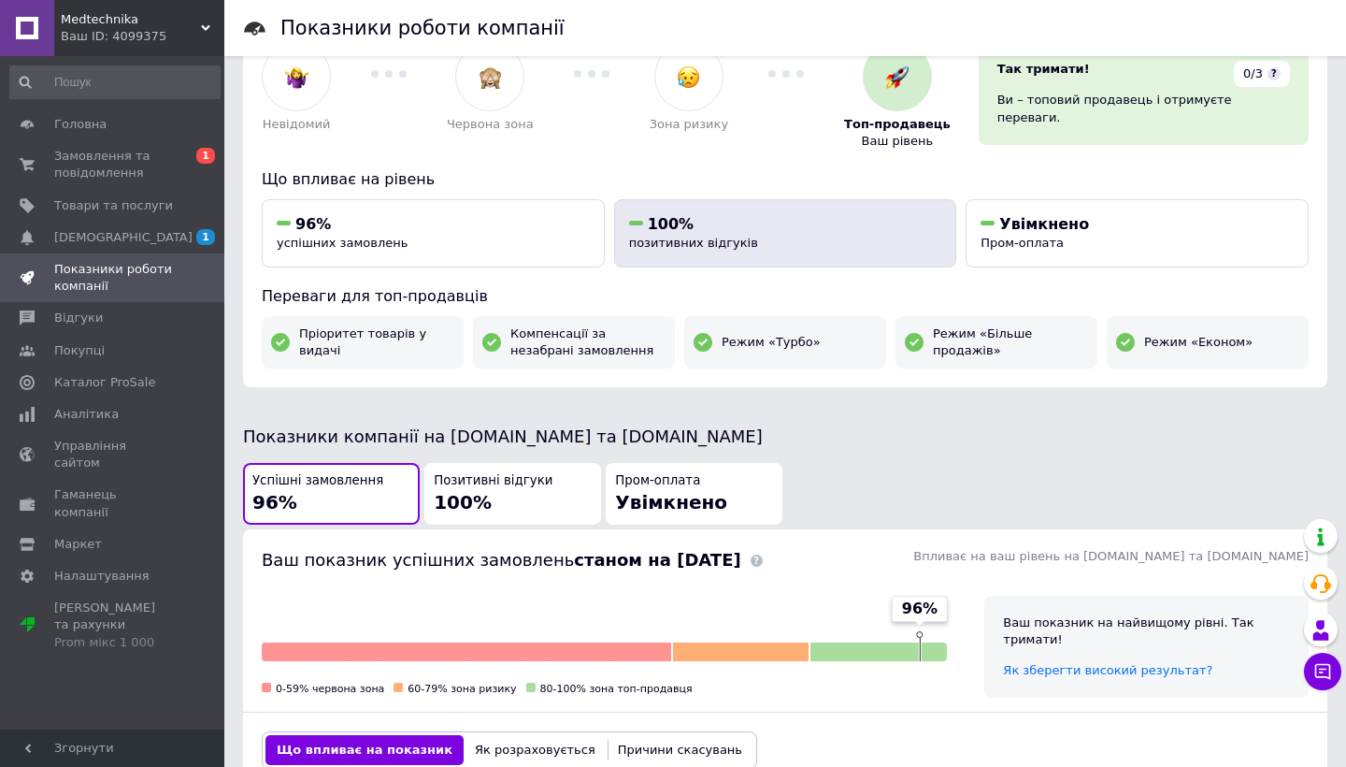
scroll to position [100, 0]
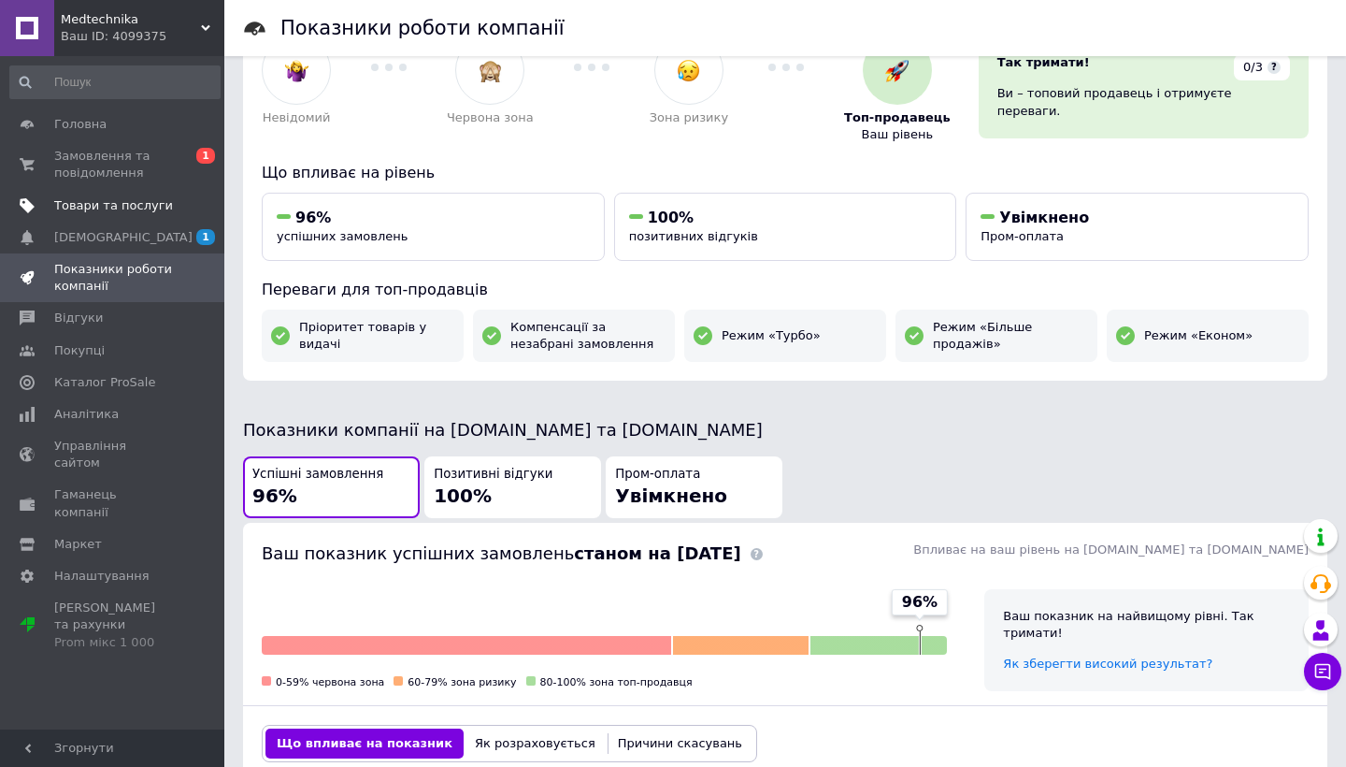
click at [125, 194] on link "Товари та послуги" at bounding box center [115, 206] width 230 height 32
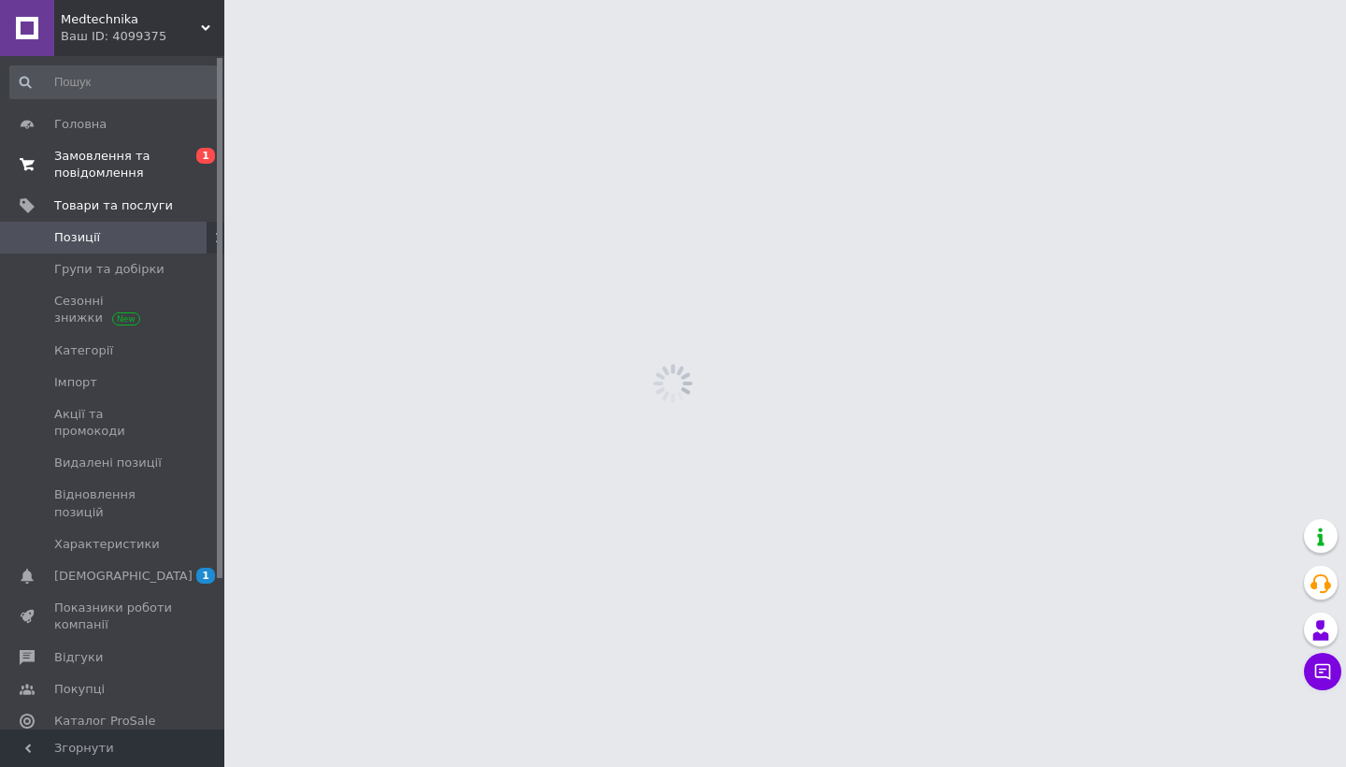
click at [124, 176] on span "Замовлення та повідомлення" at bounding box center [113, 165] width 119 height 34
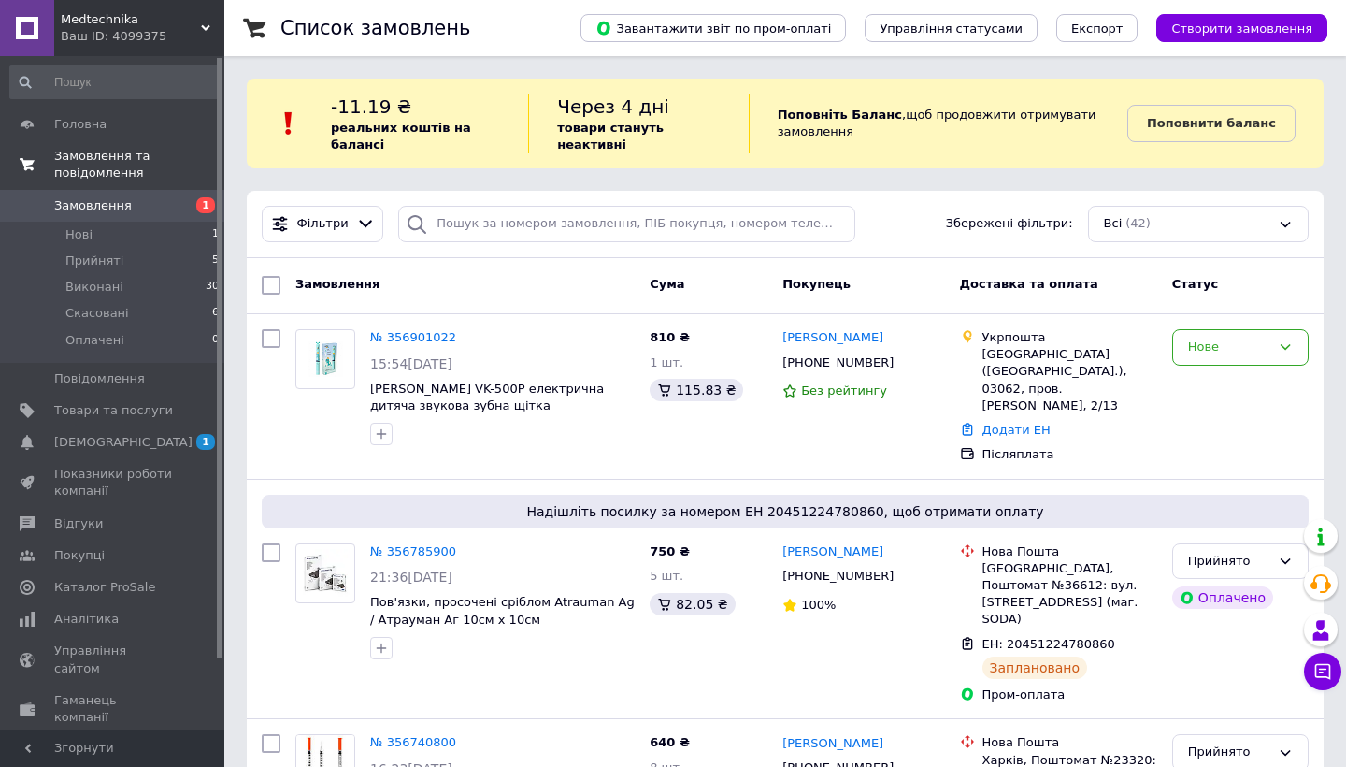
click at [177, 148] on span "Замовлення та повідомлення" at bounding box center [139, 165] width 170 height 34
click at [46, 431] on link "[DEMOGRAPHIC_DATA] 1 0" at bounding box center [115, 442] width 230 height 32
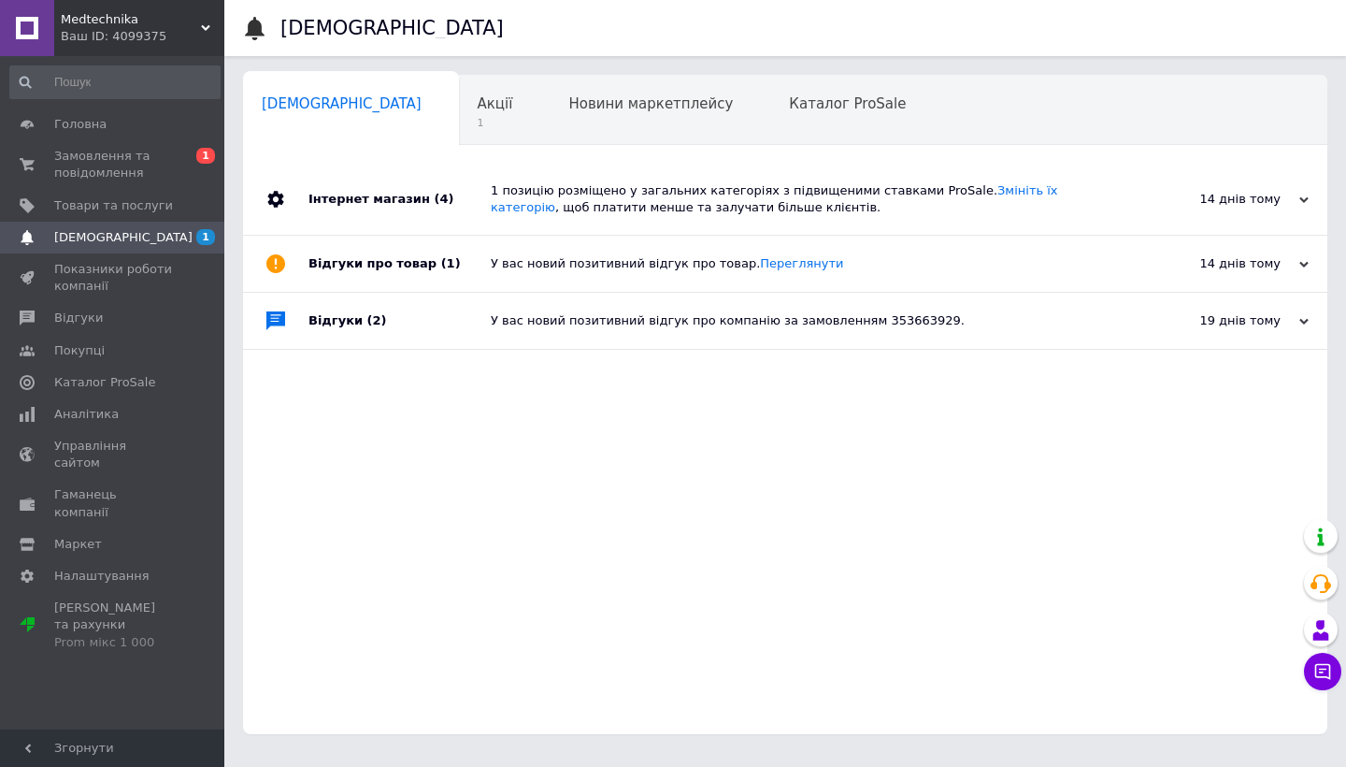
click at [170, 46] on div "Medtechnika Ваш ID: 4099375" at bounding box center [139, 28] width 170 height 56
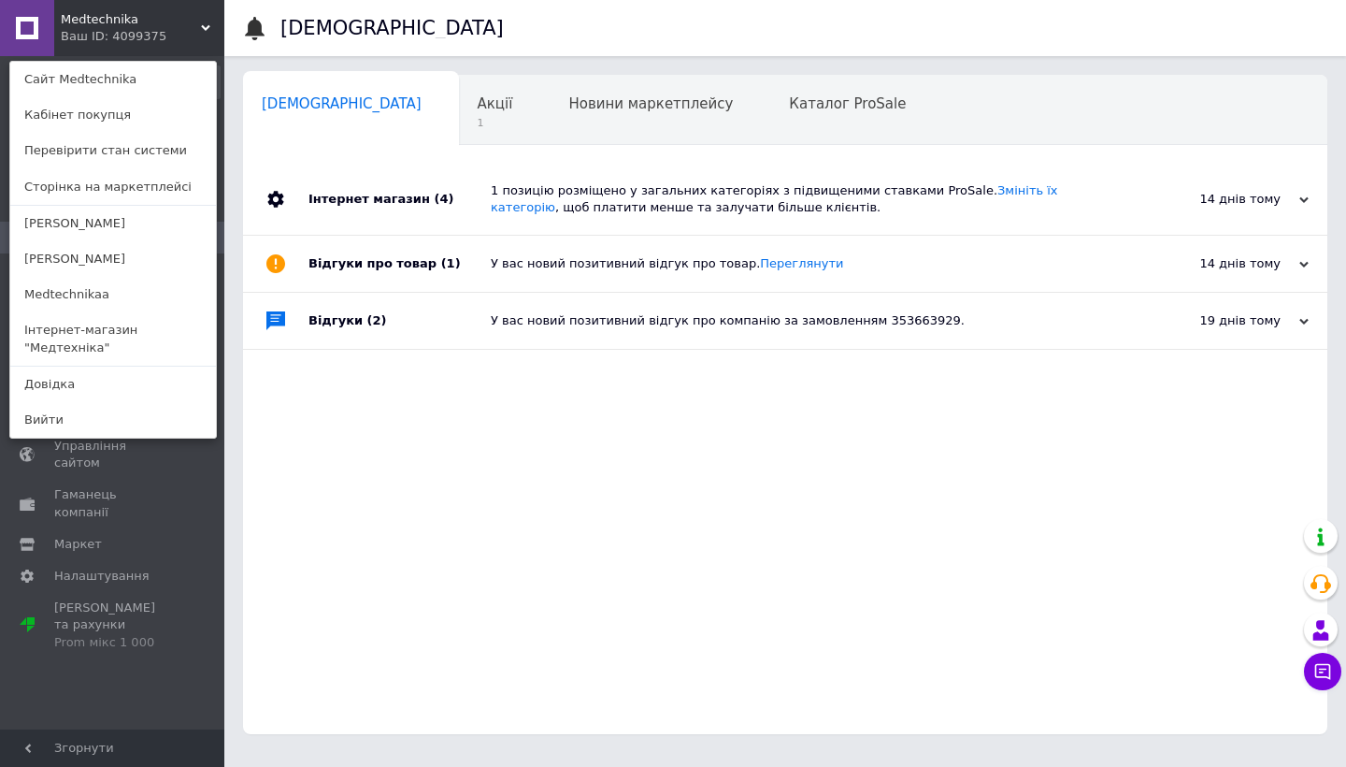
click at [170, 44] on div "Medtechnika Ваш ID: 4099375 Сайт Medtechnika Кабінет покупця Перевірити стан си…" at bounding box center [112, 28] width 224 height 56
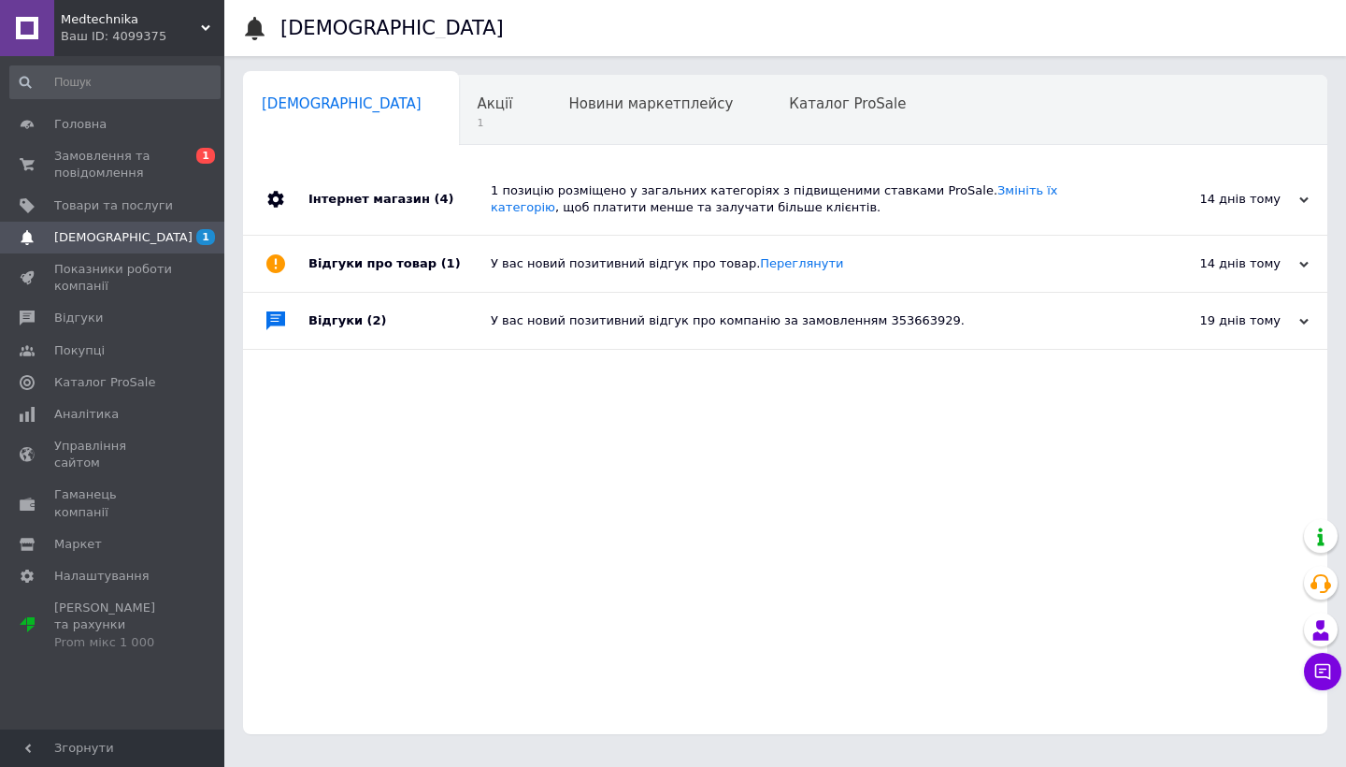
click at [141, 36] on div "Ваш ID: 4099375" at bounding box center [143, 36] width 164 height 17
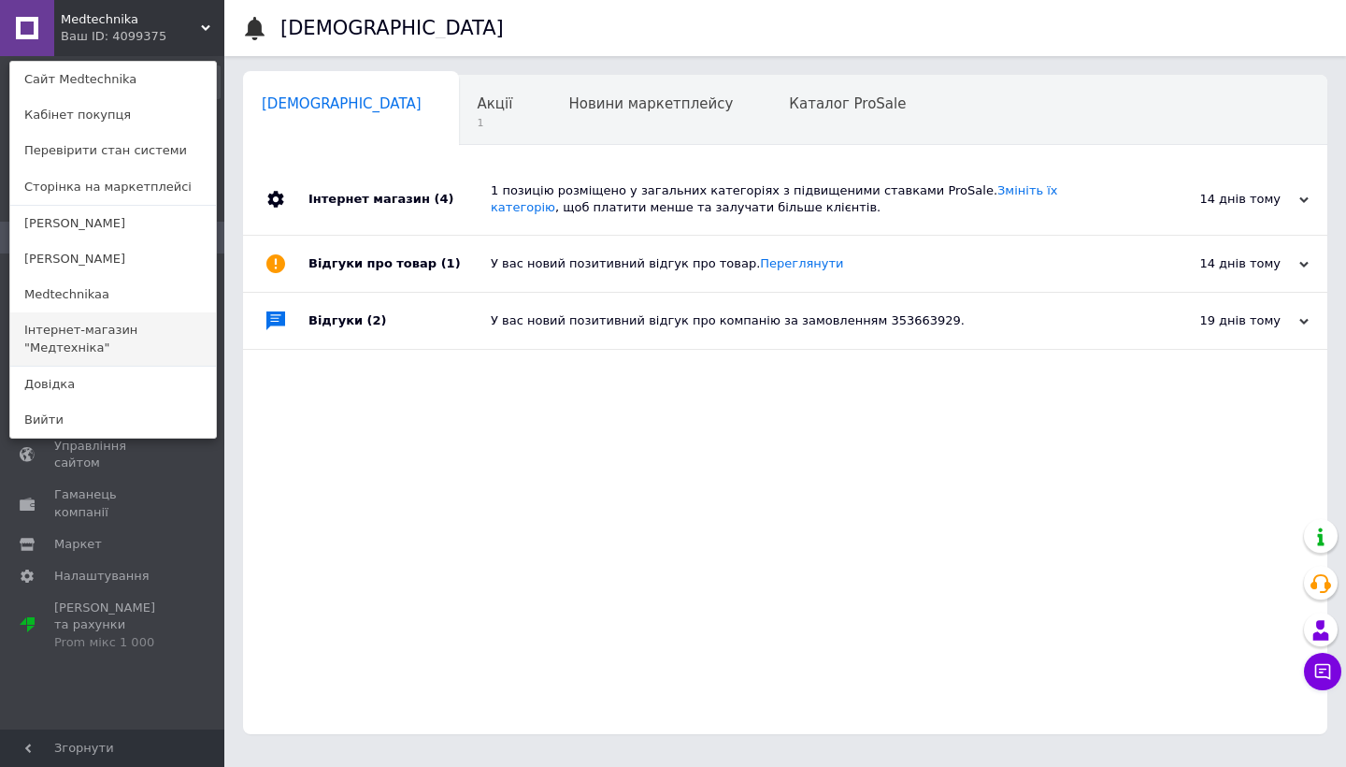
click at [110, 330] on link "Інтернет-магазин "Медтехніка"" at bounding box center [113, 338] width 206 height 52
